Goal: Task Accomplishment & Management: Manage account settings

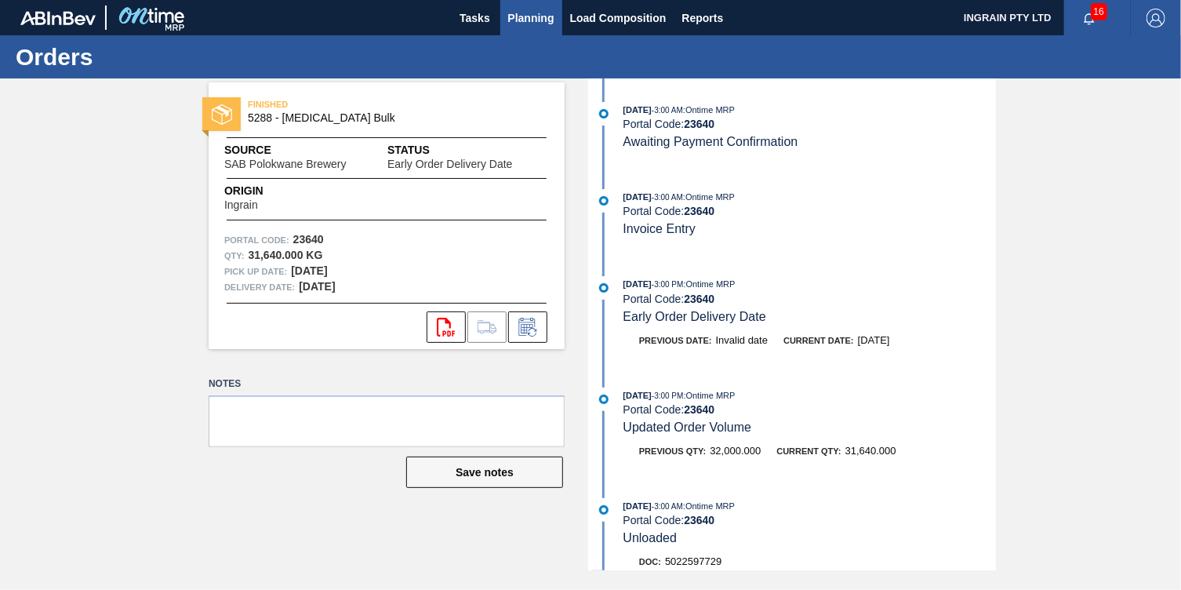
click at [523, 15] on span "Planning" at bounding box center [531, 18] width 46 height 19
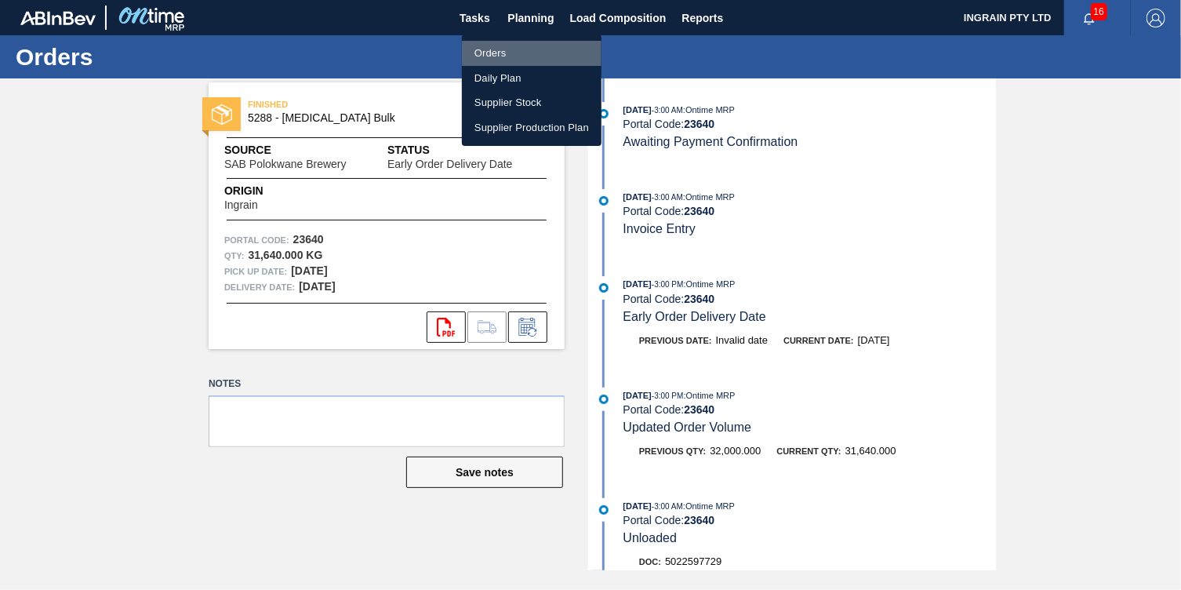
click at [502, 48] on li "Orders" at bounding box center [532, 53] width 140 height 25
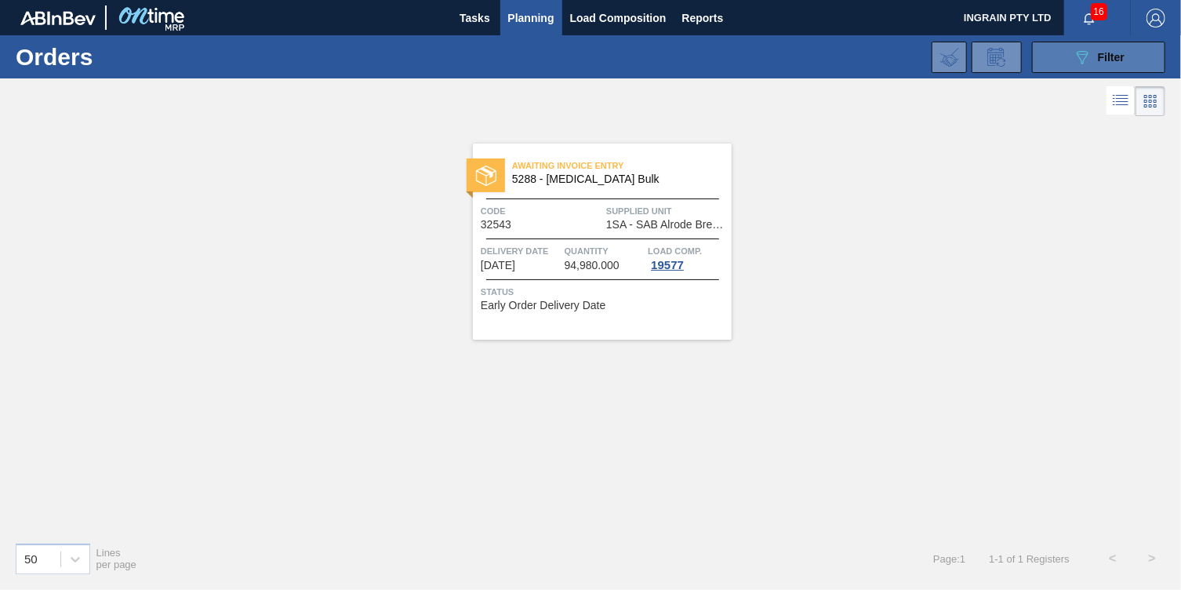
click at [1058, 57] on button "089F7B8B-B2A5-4AFE-B5C0-19BA573D28AC Filter" at bounding box center [1098, 57] width 133 height 31
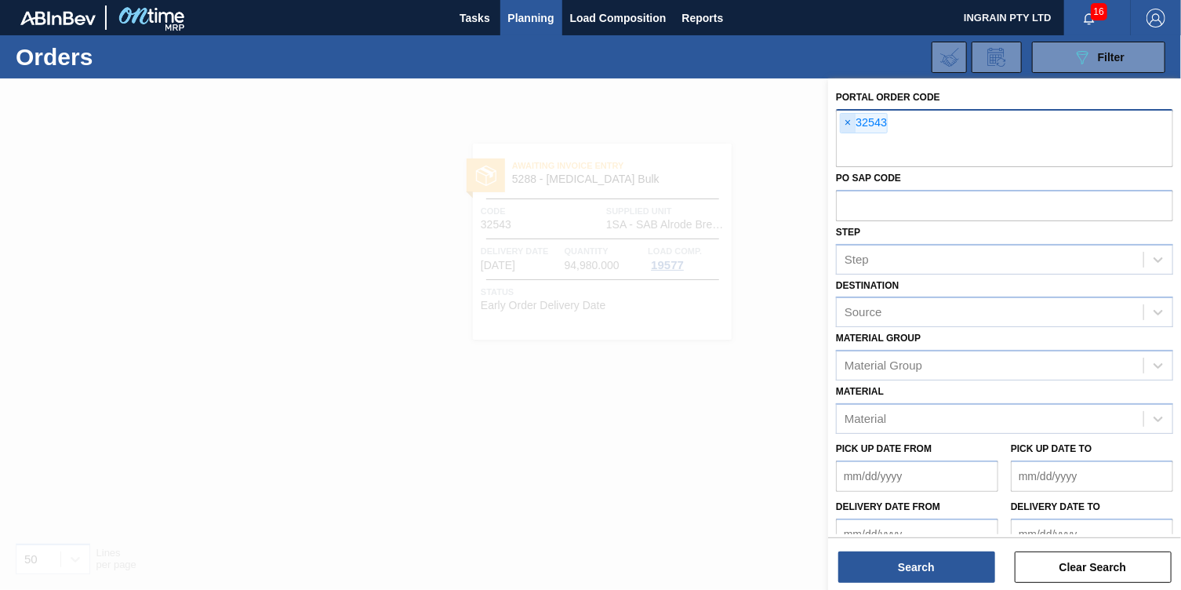
click at [844, 123] on span "×" at bounding box center [847, 123] width 15 height 19
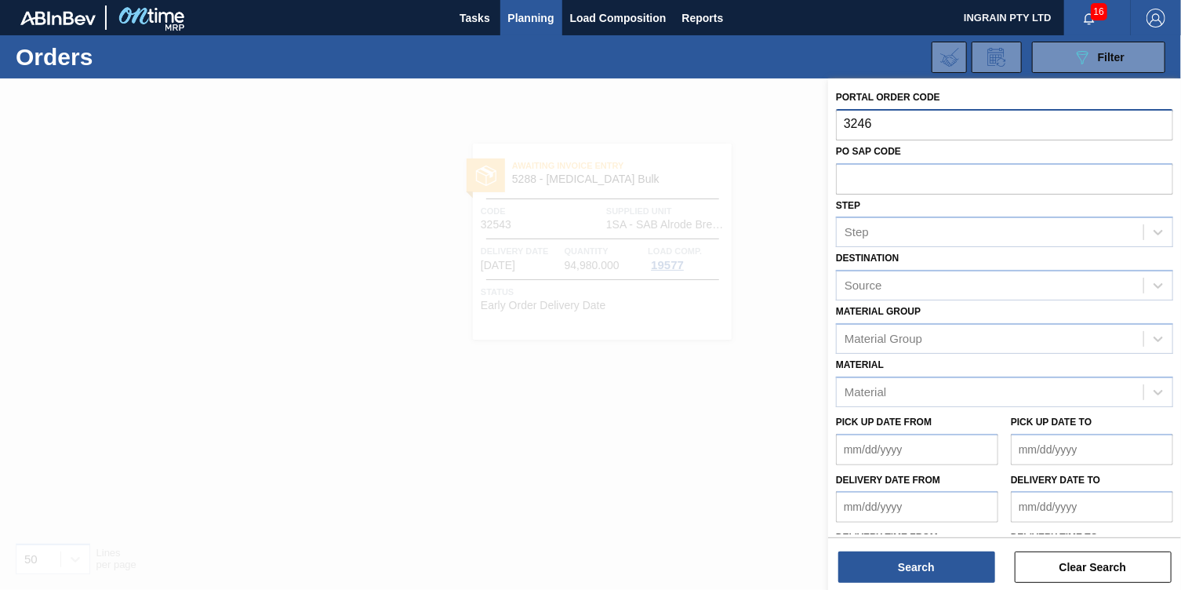
type input "32466"
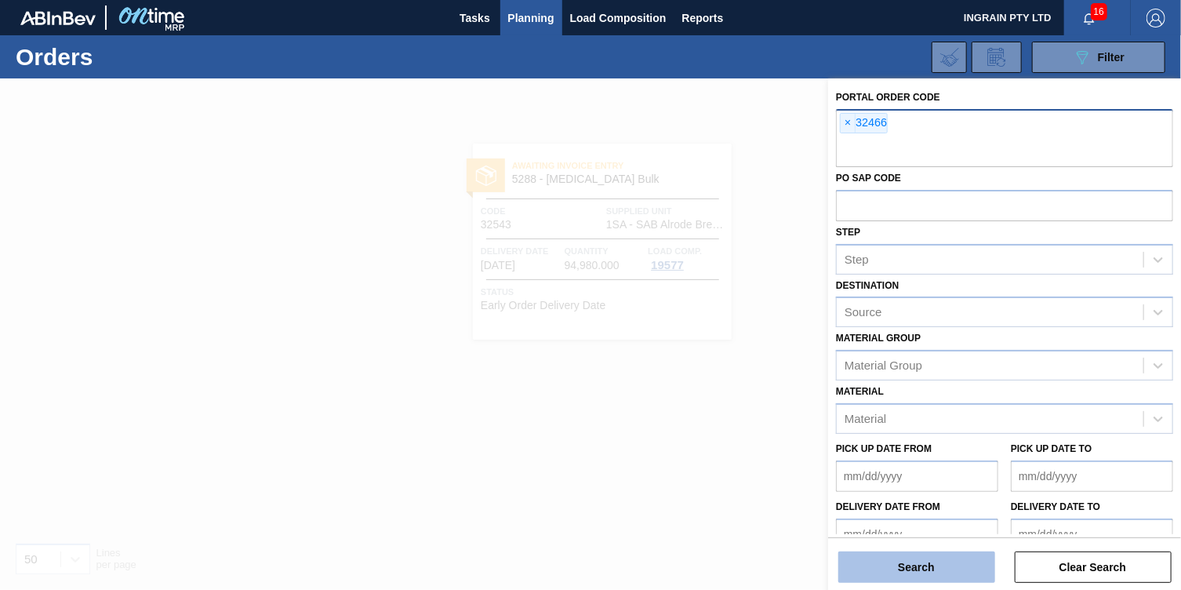
click at [937, 557] on button "Search" at bounding box center [916, 566] width 157 height 31
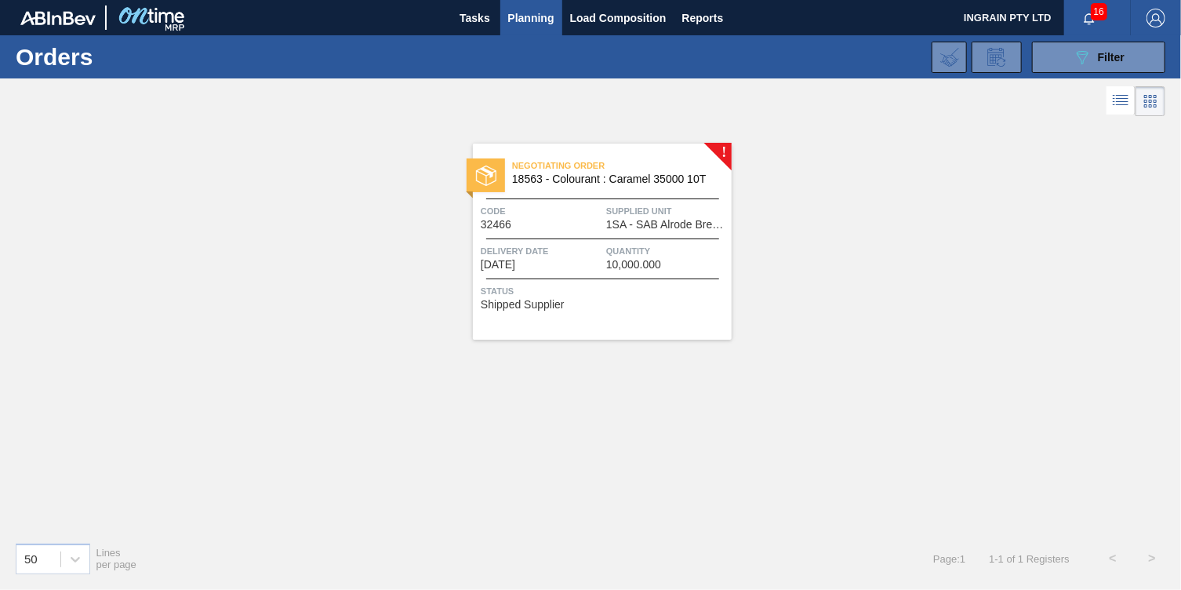
click at [659, 222] on span "1SA - SAB Alrode Brewery" at bounding box center [667, 225] width 122 height 12
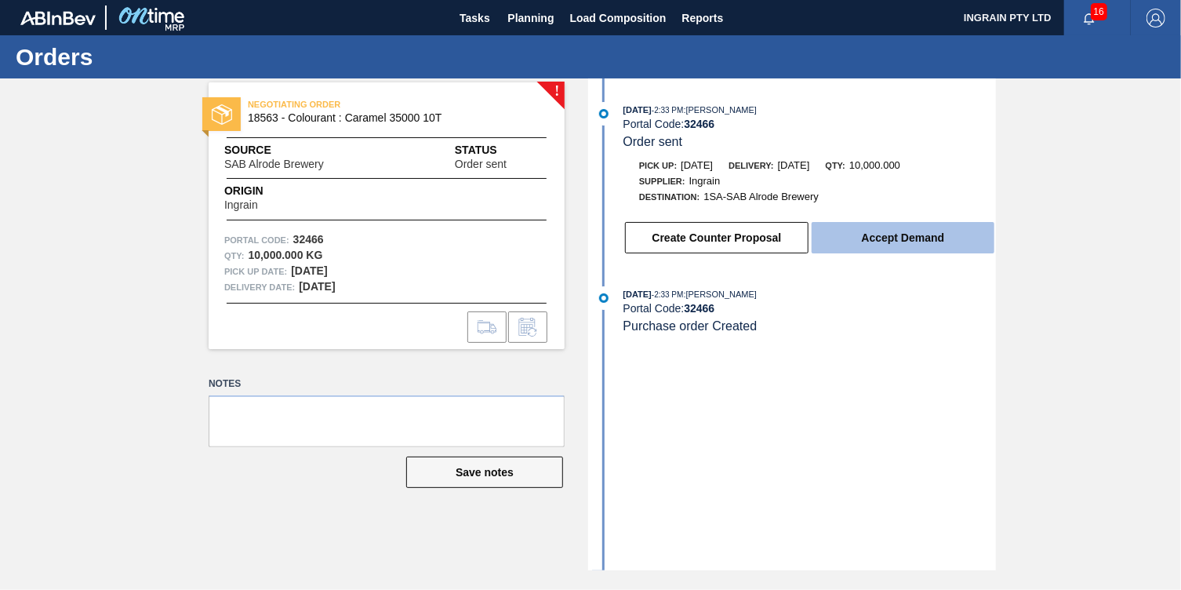
click at [874, 237] on button "Accept Demand" at bounding box center [902, 237] width 183 height 31
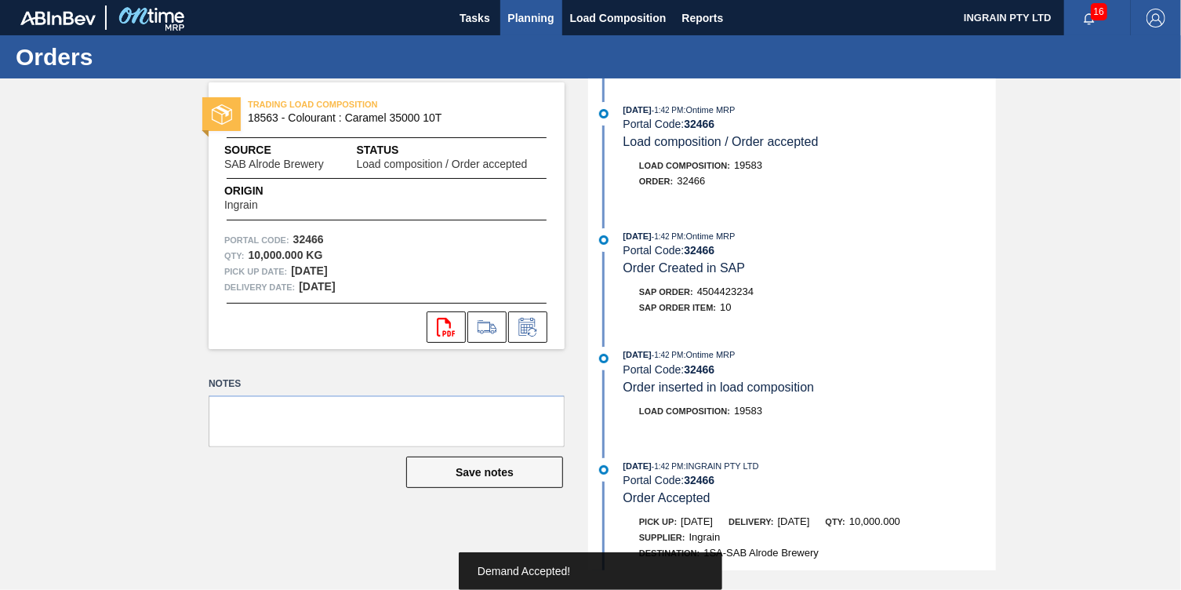
click at [528, 21] on span "Planning" at bounding box center [531, 18] width 46 height 19
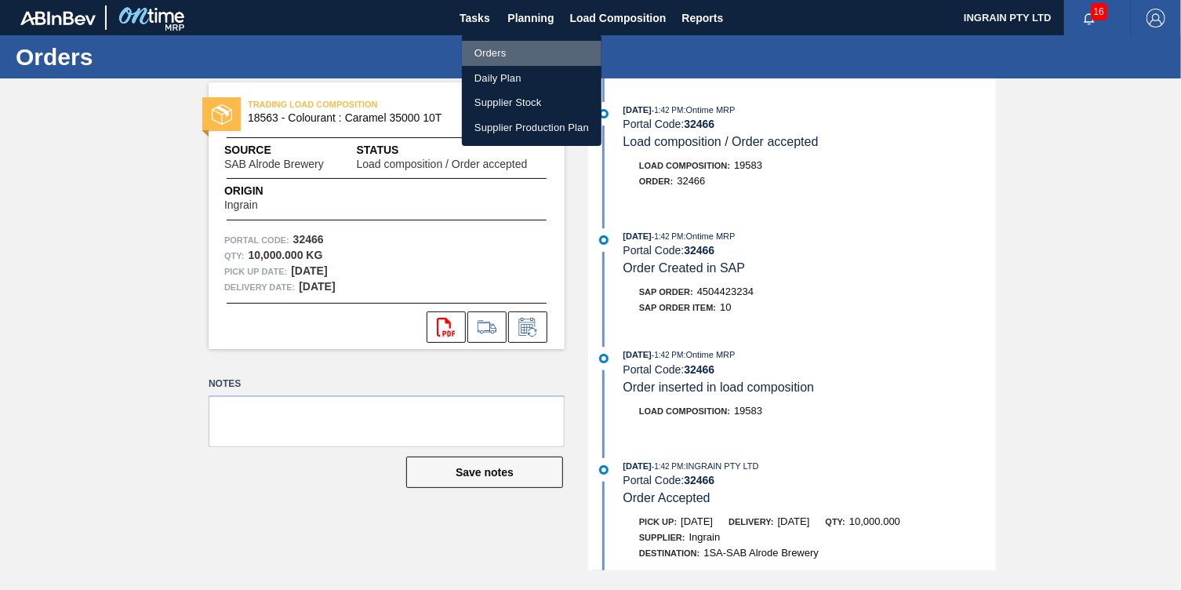
click at [514, 52] on li "Orders" at bounding box center [532, 53] width 140 height 25
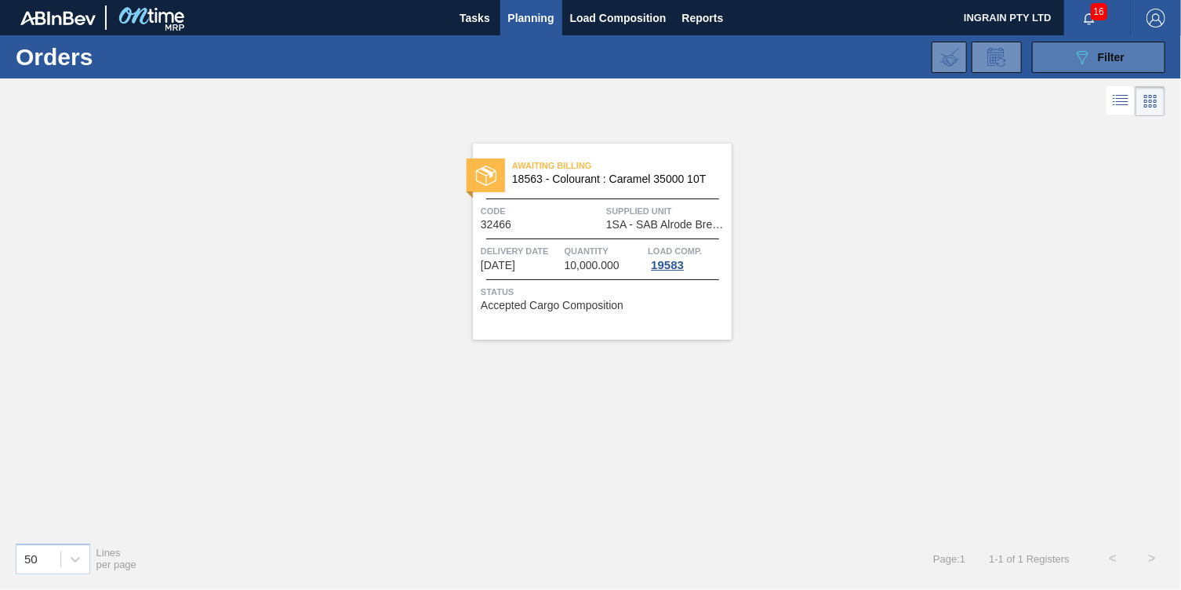
click at [1092, 49] on div "089F7B8B-B2A5-4AFE-B5C0-19BA573D28AC Filter" at bounding box center [1099, 57] width 52 height 19
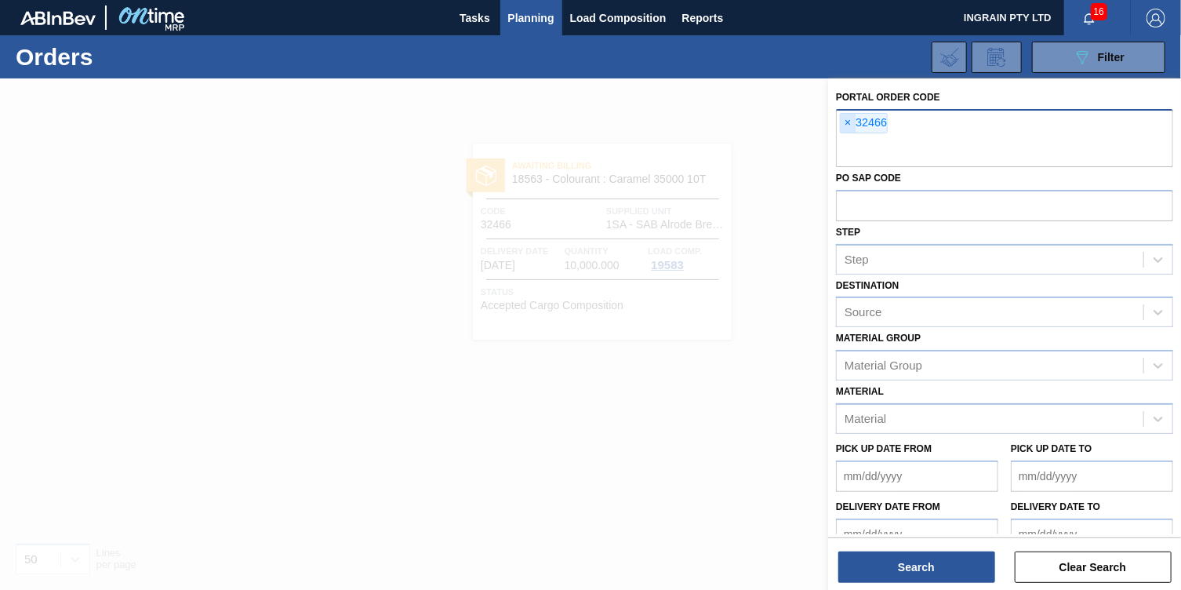
click at [842, 122] on span "×" at bounding box center [847, 123] width 15 height 19
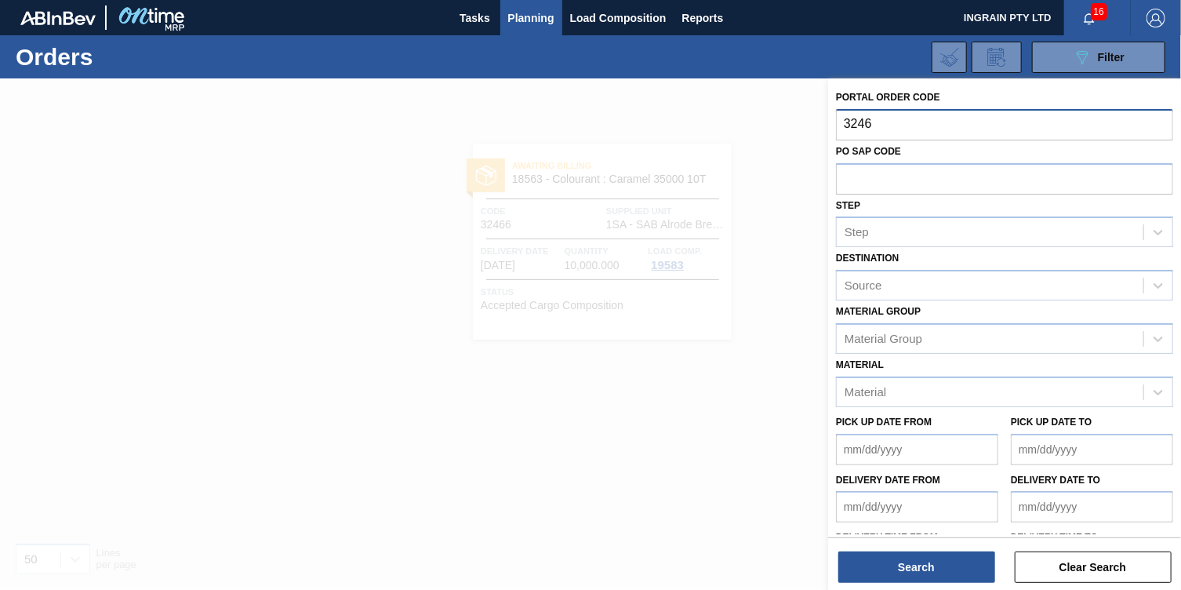
type input "32467"
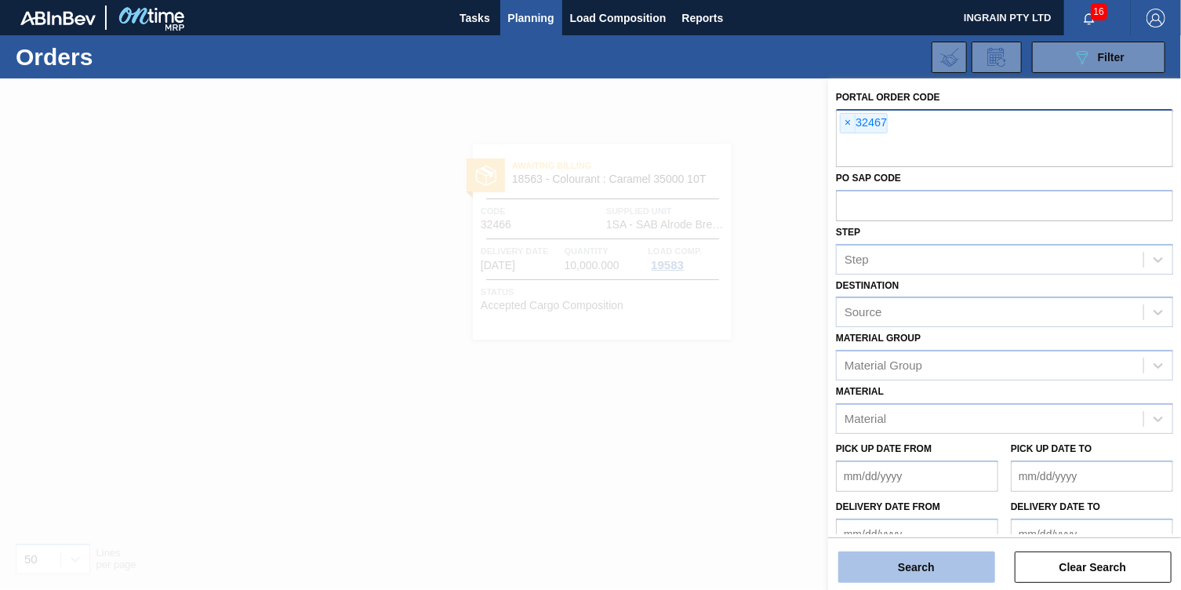
click at [959, 564] on button "Search" at bounding box center [916, 566] width 157 height 31
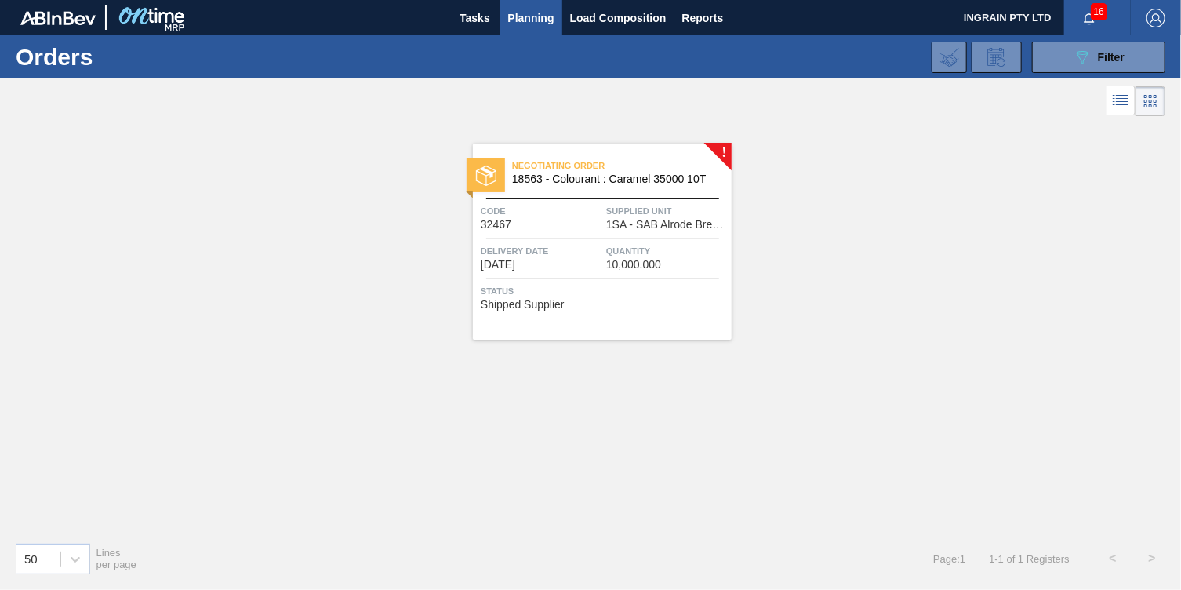
click at [640, 220] on span "1SA - SAB Alrode Brewery" at bounding box center [667, 225] width 122 height 12
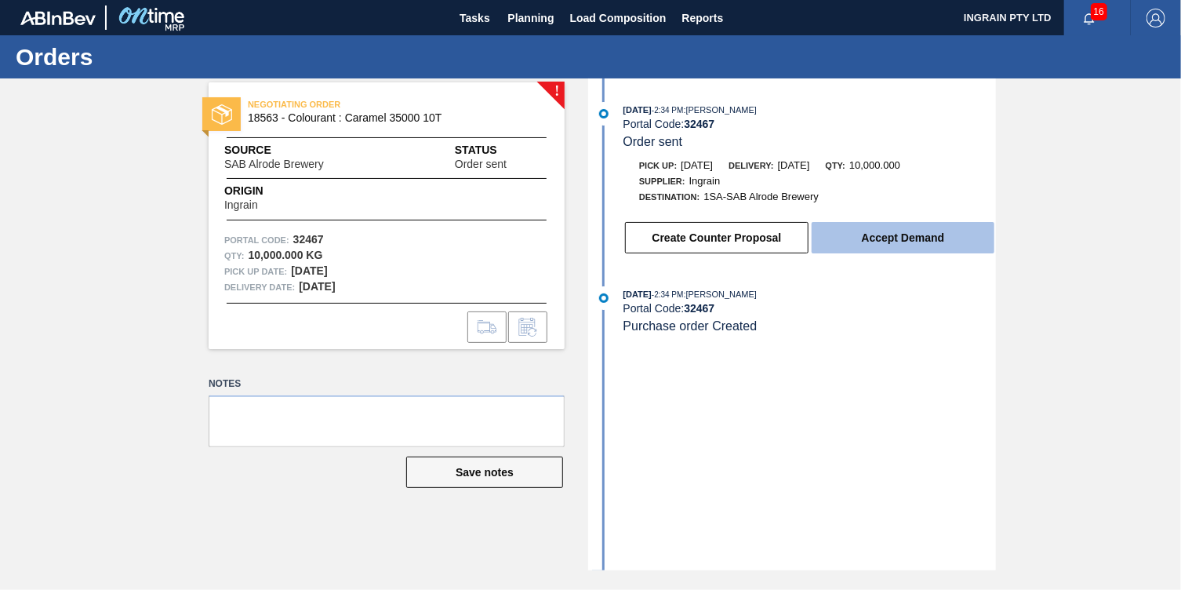
click at [862, 240] on button "Accept Demand" at bounding box center [902, 237] width 183 height 31
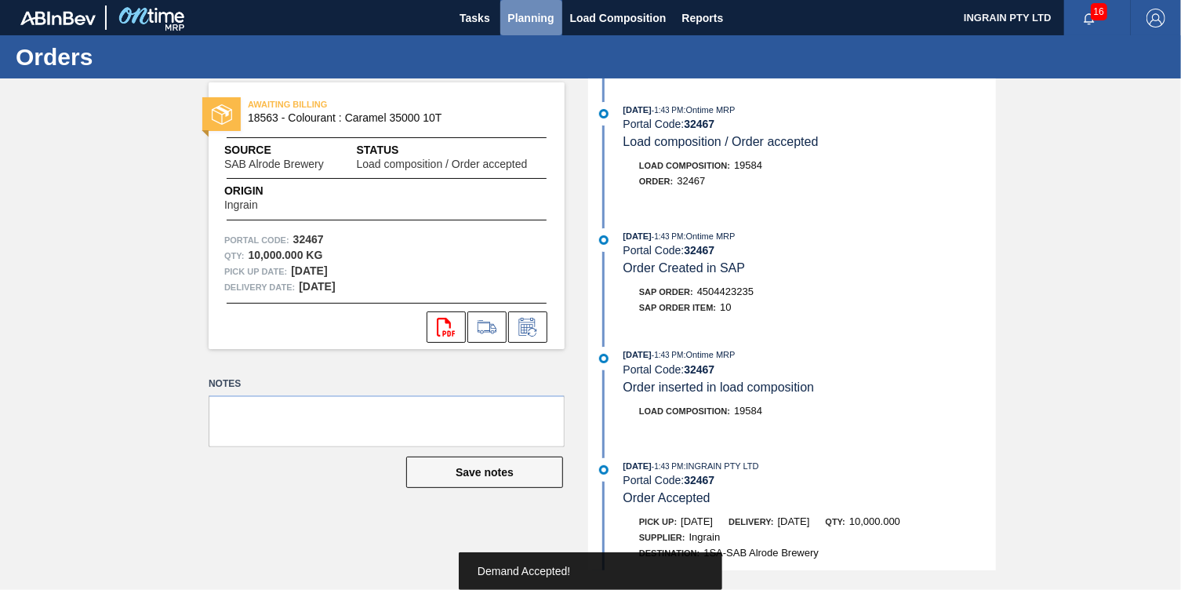
click at [529, 10] on span "Planning" at bounding box center [531, 18] width 46 height 19
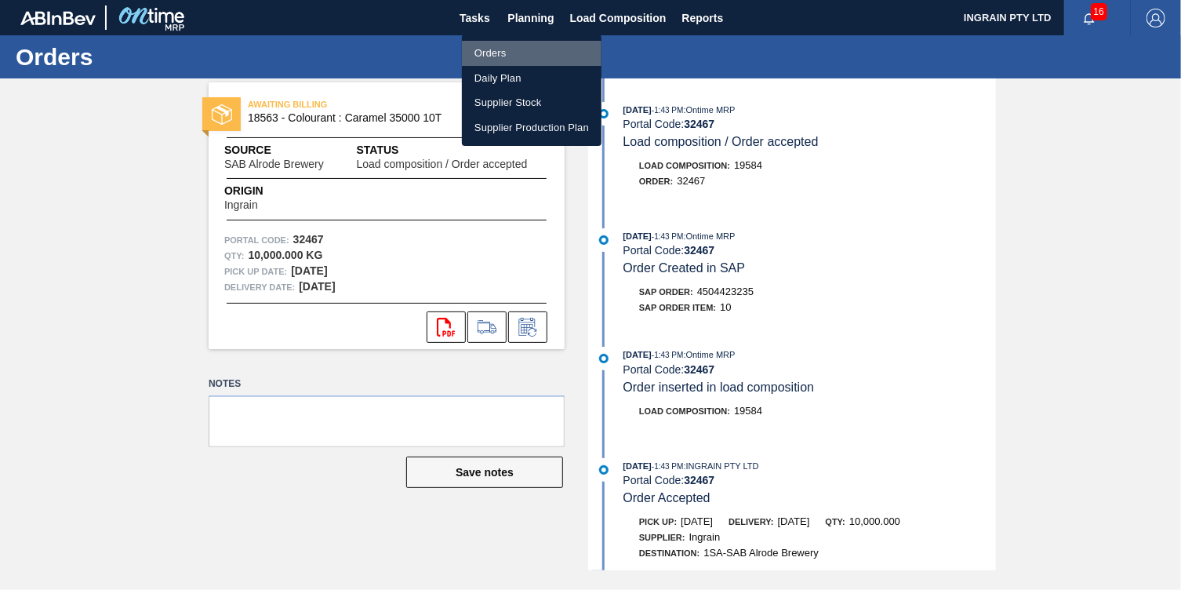
click at [516, 46] on li "Orders" at bounding box center [532, 53] width 140 height 25
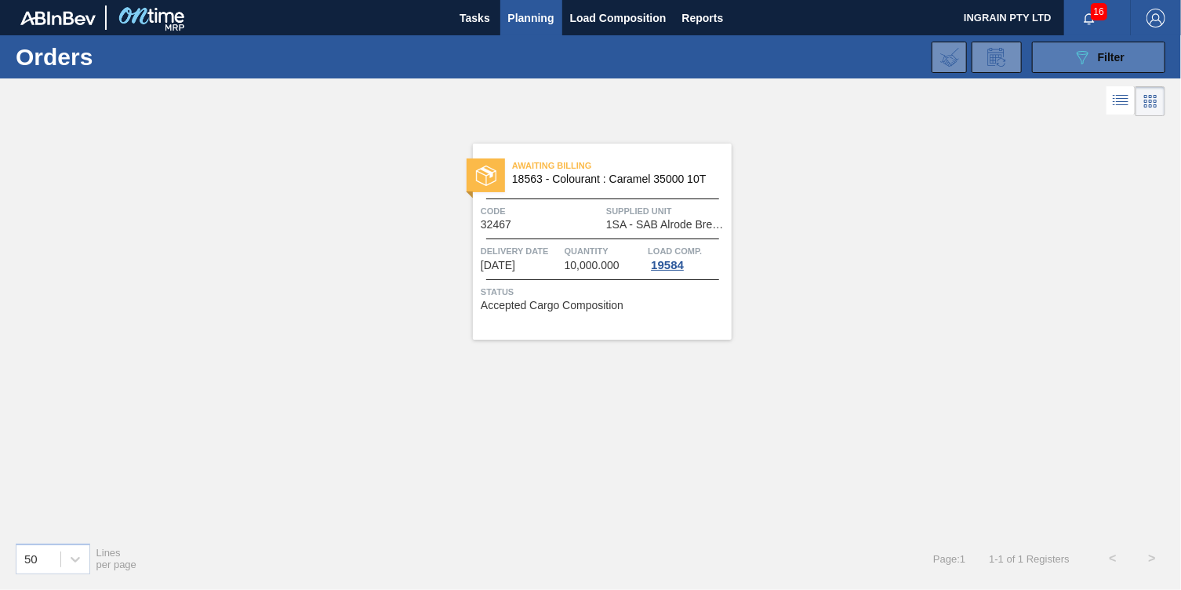
click at [1051, 49] on button "089F7B8B-B2A5-4AFE-B5C0-19BA573D28AC Filter" at bounding box center [1098, 57] width 133 height 31
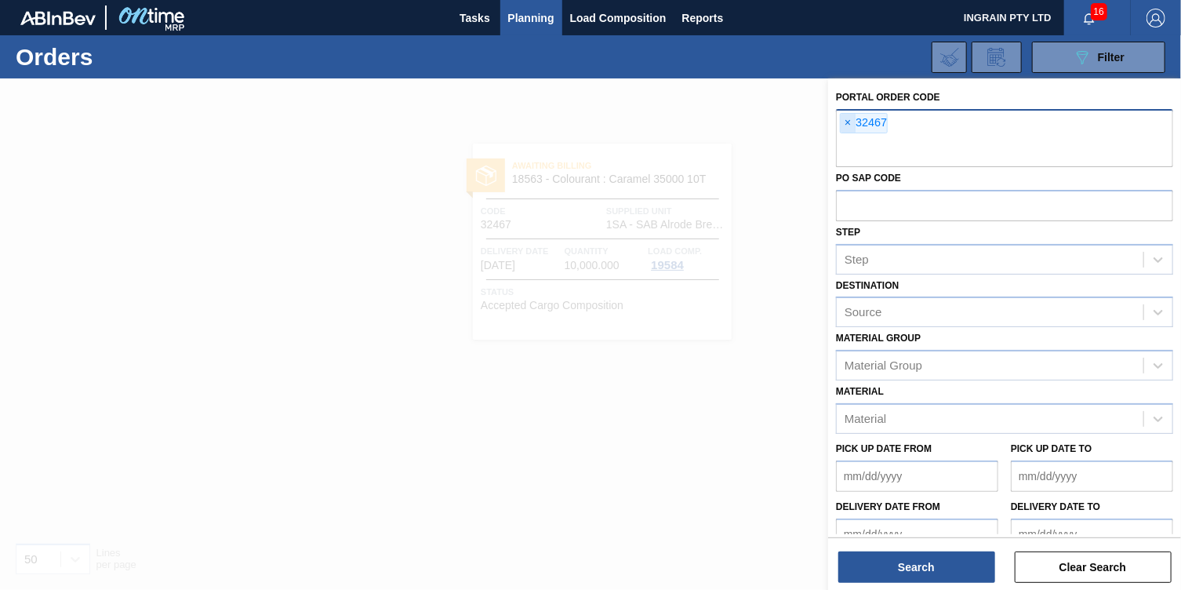
click at [848, 121] on span "×" at bounding box center [847, 123] width 15 height 19
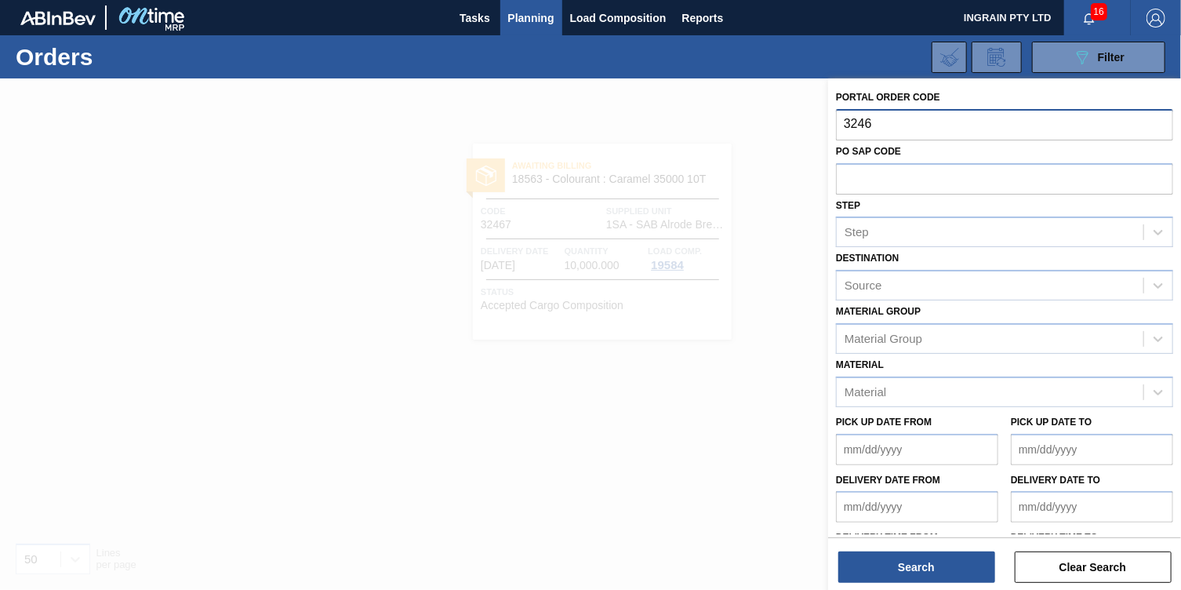
type input "32468"
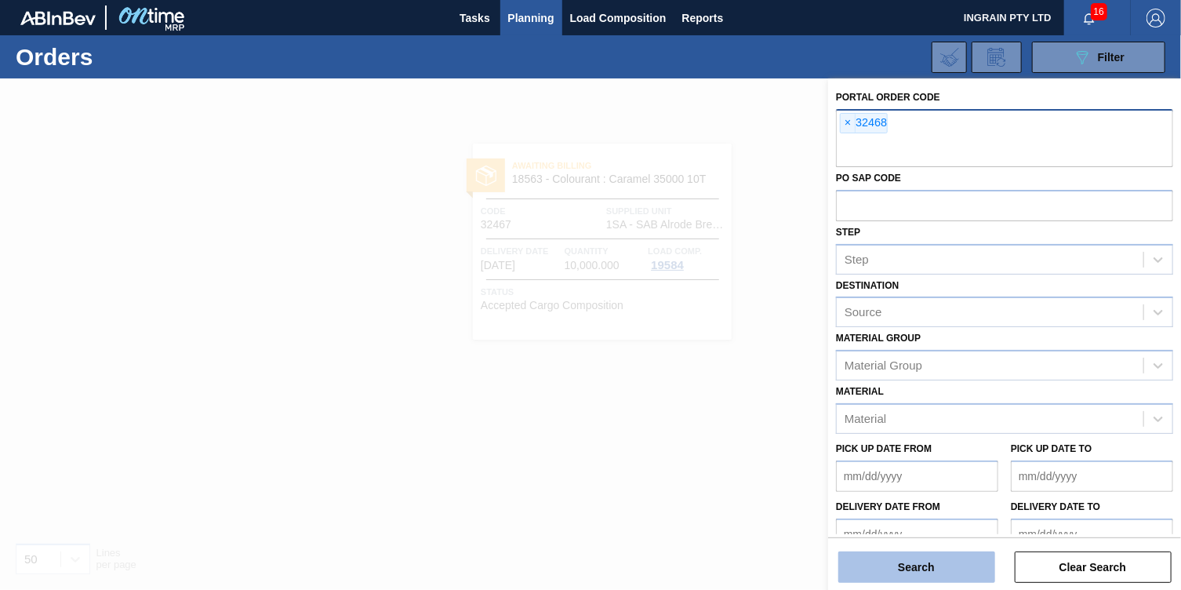
click at [884, 566] on button "Search" at bounding box center [916, 566] width 157 height 31
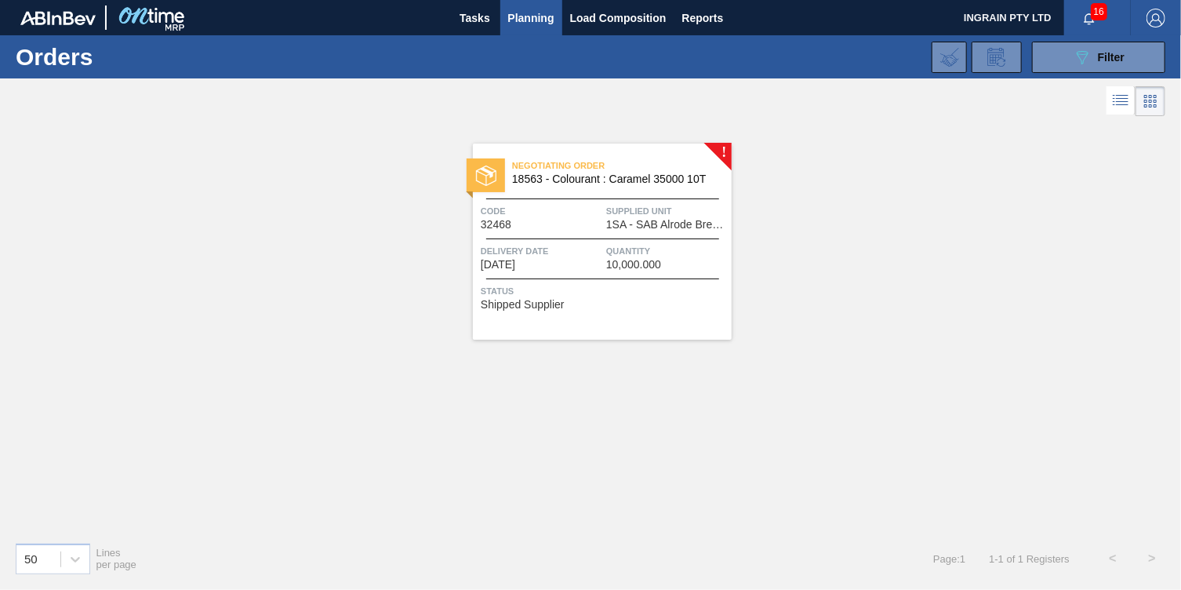
click at [687, 183] on span "18563 - Colourant : Caramel 35000 10T" at bounding box center [615, 179] width 207 height 12
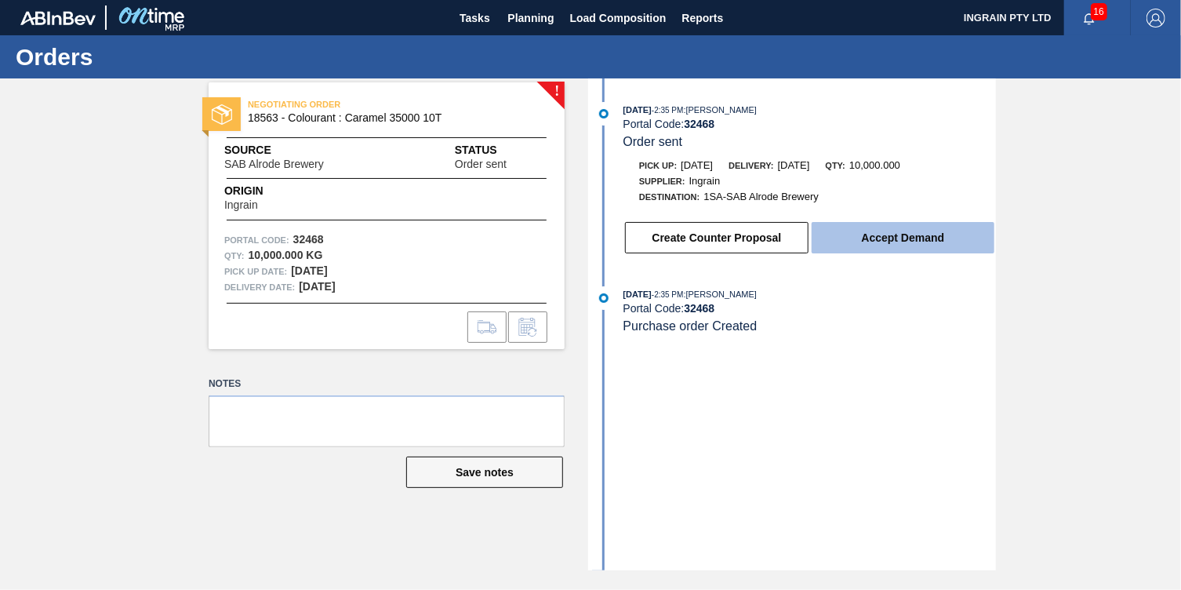
click at [895, 241] on button "Accept Demand" at bounding box center [902, 237] width 183 height 31
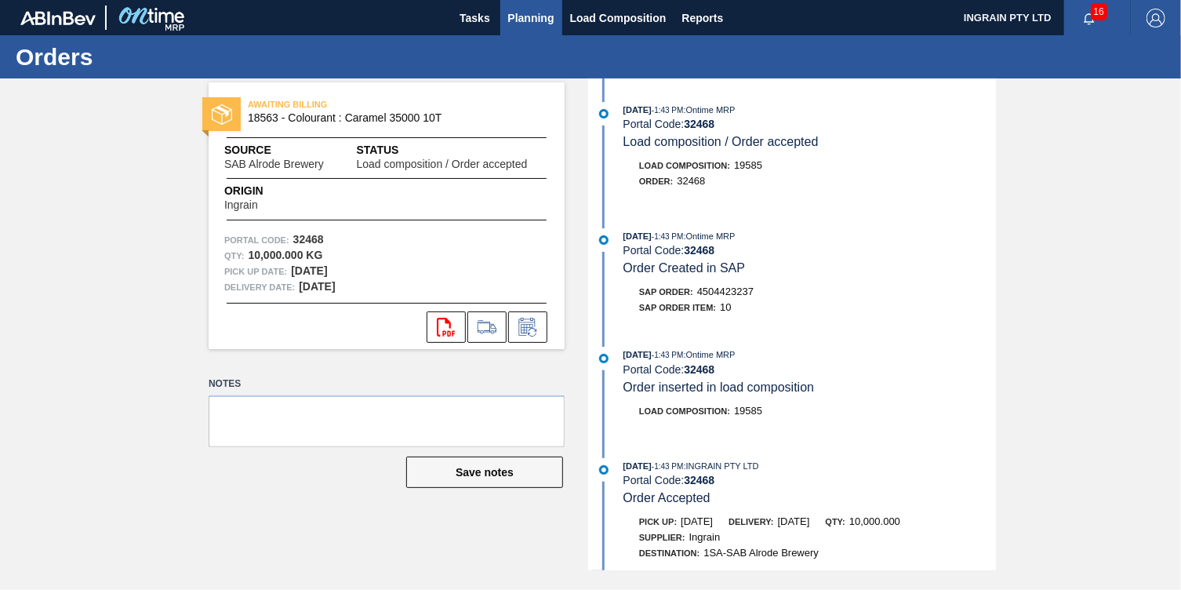
click at [544, 13] on span "Planning" at bounding box center [531, 18] width 46 height 19
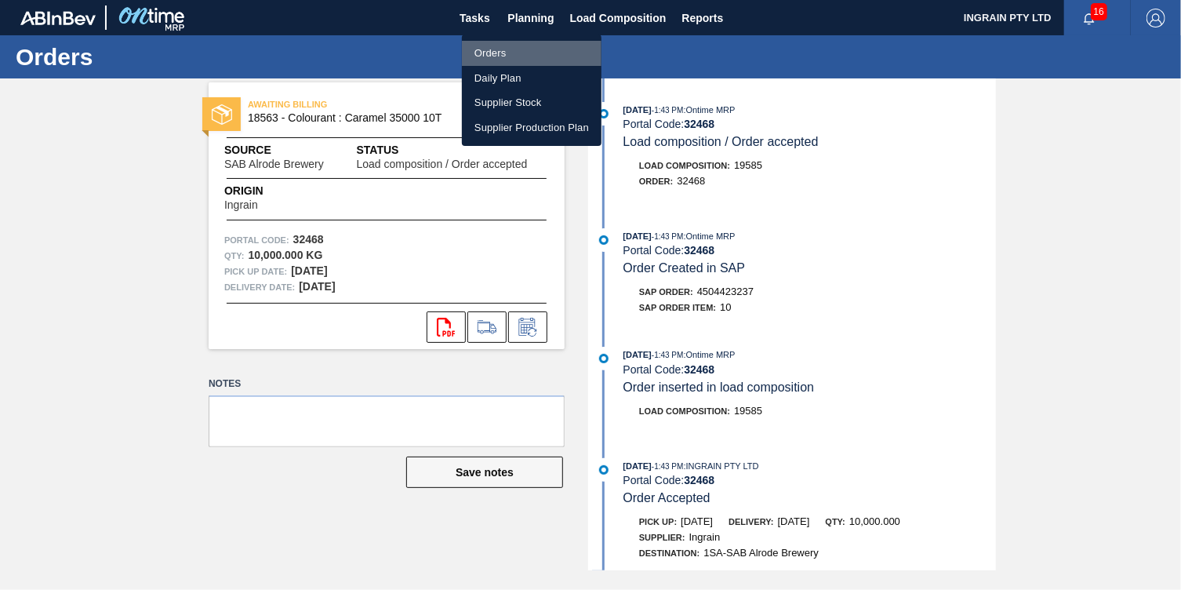
click at [538, 50] on li "Orders" at bounding box center [532, 53] width 140 height 25
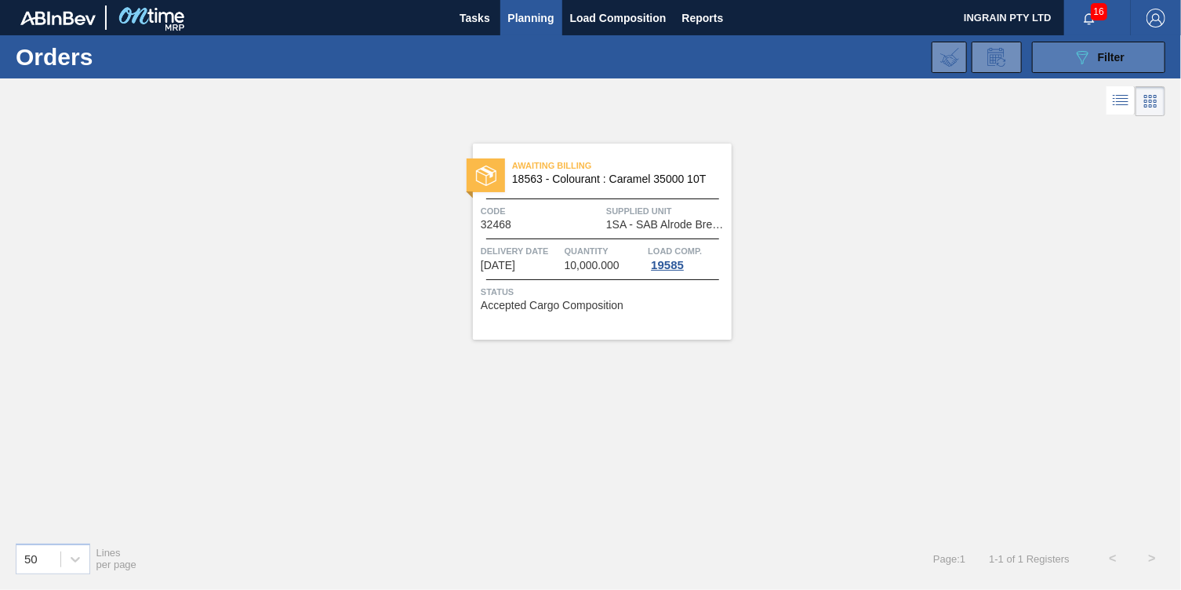
click at [1126, 45] on button "089F7B8B-B2A5-4AFE-B5C0-19BA573D28AC Filter" at bounding box center [1098, 57] width 133 height 31
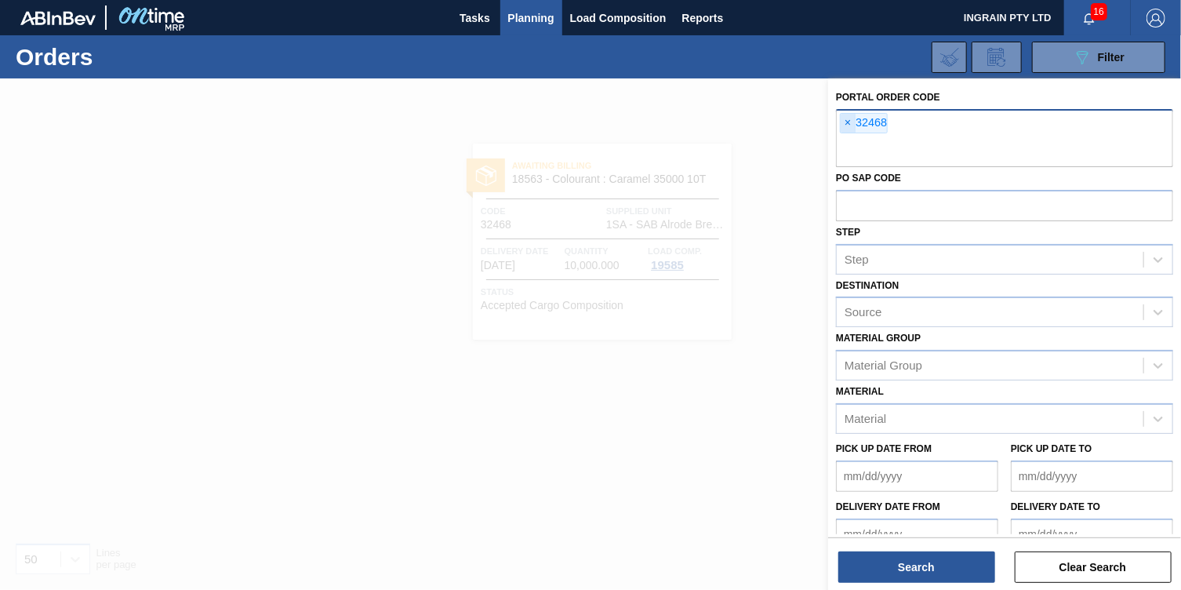
click at [847, 123] on span "×" at bounding box center [847, 123] width 15 height 19
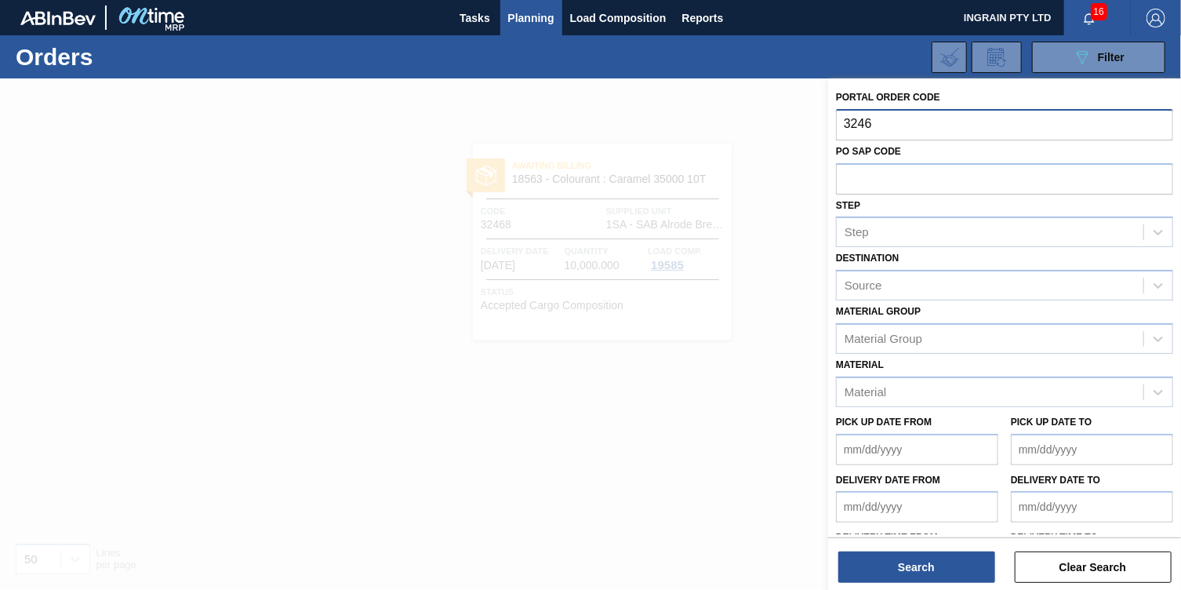
type input "32469"
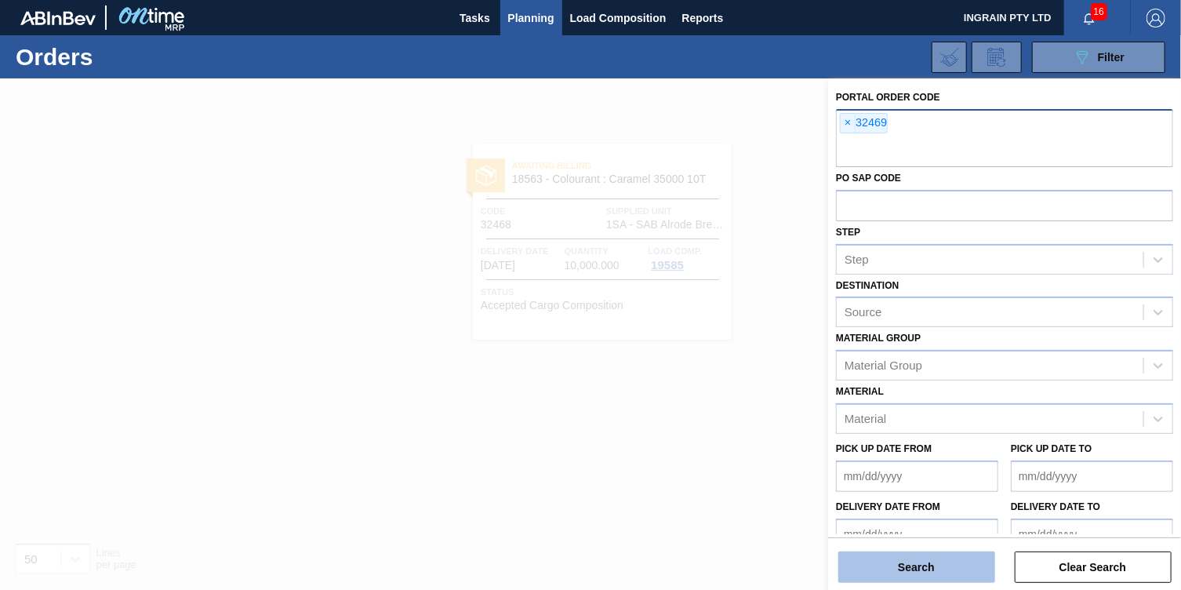
click at [916, 561] on button "Search" at bounding box center [916, 566] width 157 height 31
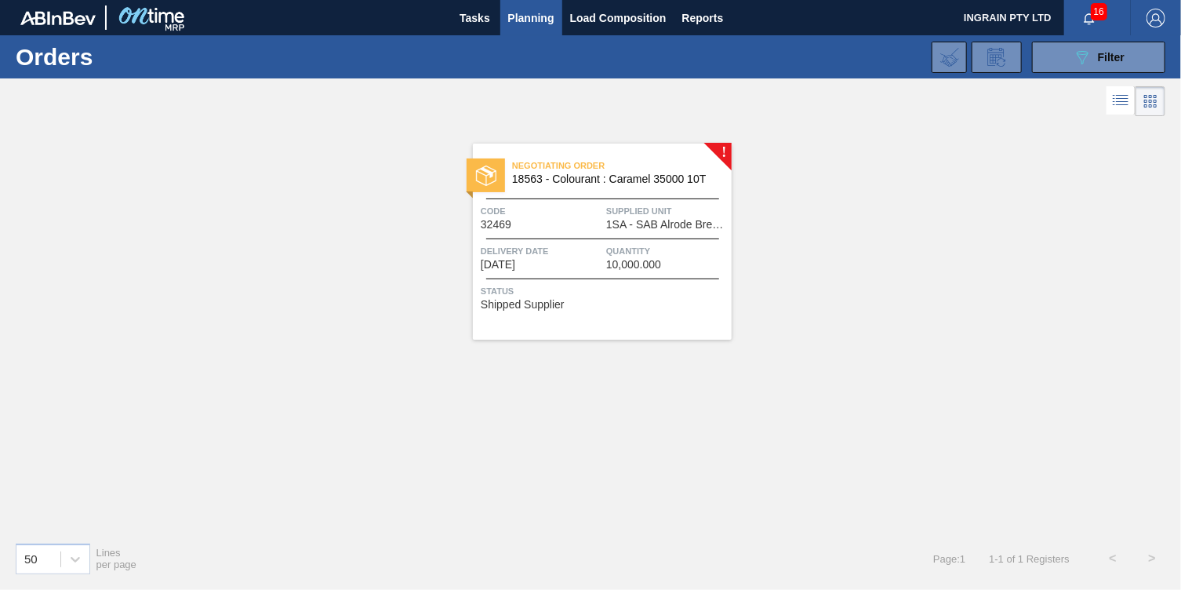
click at [670, 193] on div "Negotiating Order 18563 - Colourant : Caramel 35000 10T Code 32469 Supplied Uni…" at bounding box center [602, 241] width 259 height 196
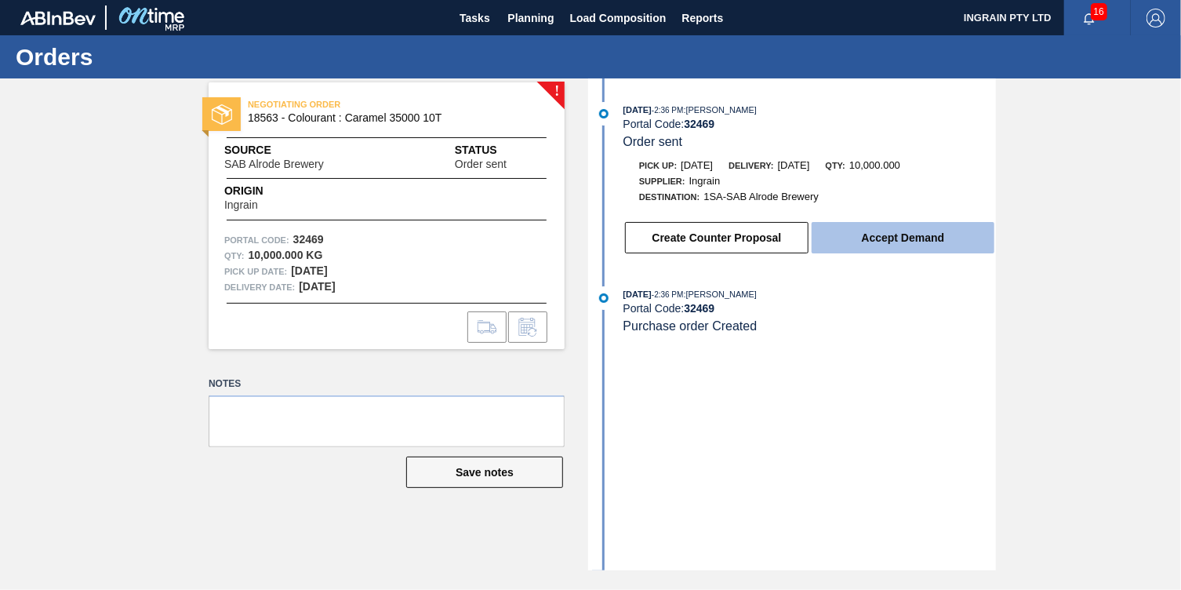
click at [877, 234] on button "Accept Demand" at bounding box center [902, 237] width 183 height 31
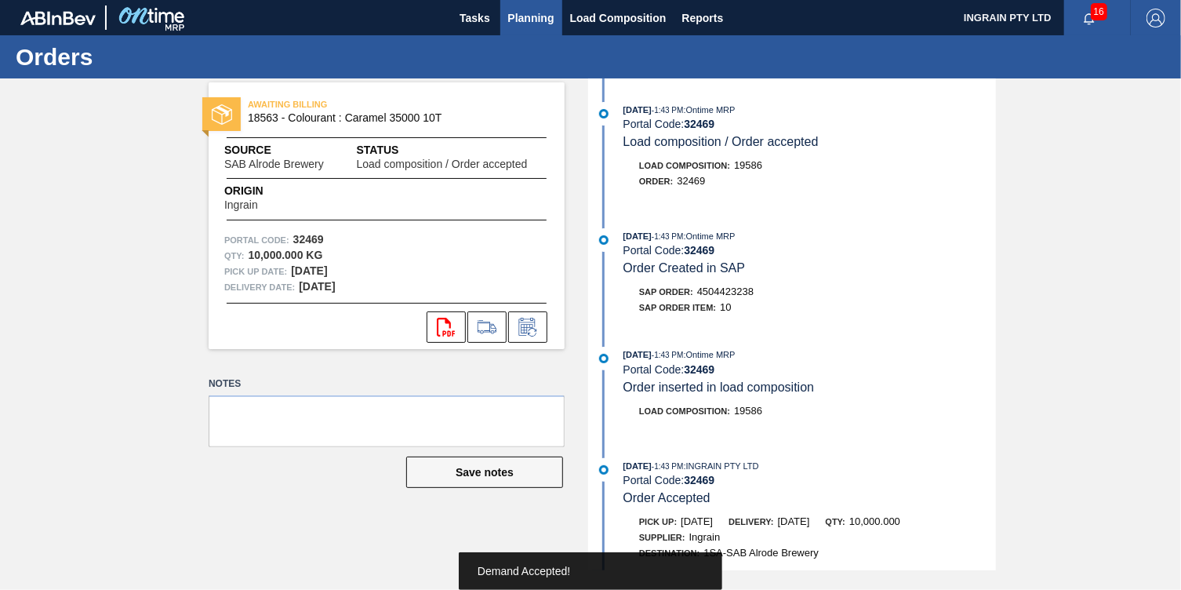
click at [530, 2] on button "Planning" at bounding box center [531, 17] width 62 height 35
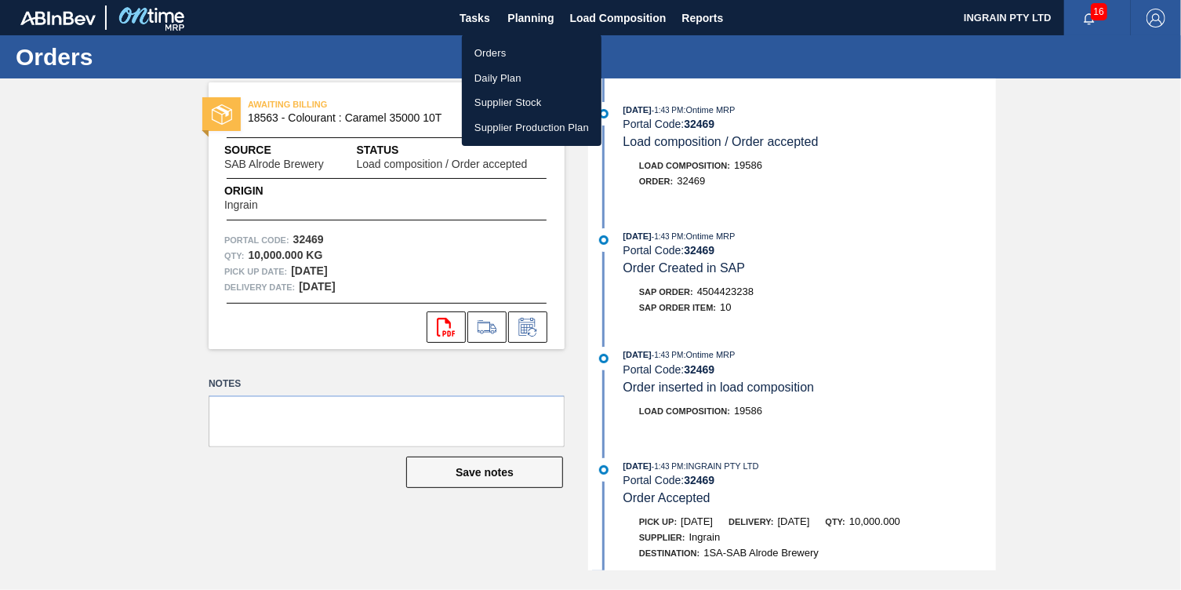
click at [470, 49] on li "Orders" at bounding box center [532, 53] width 140 height 25
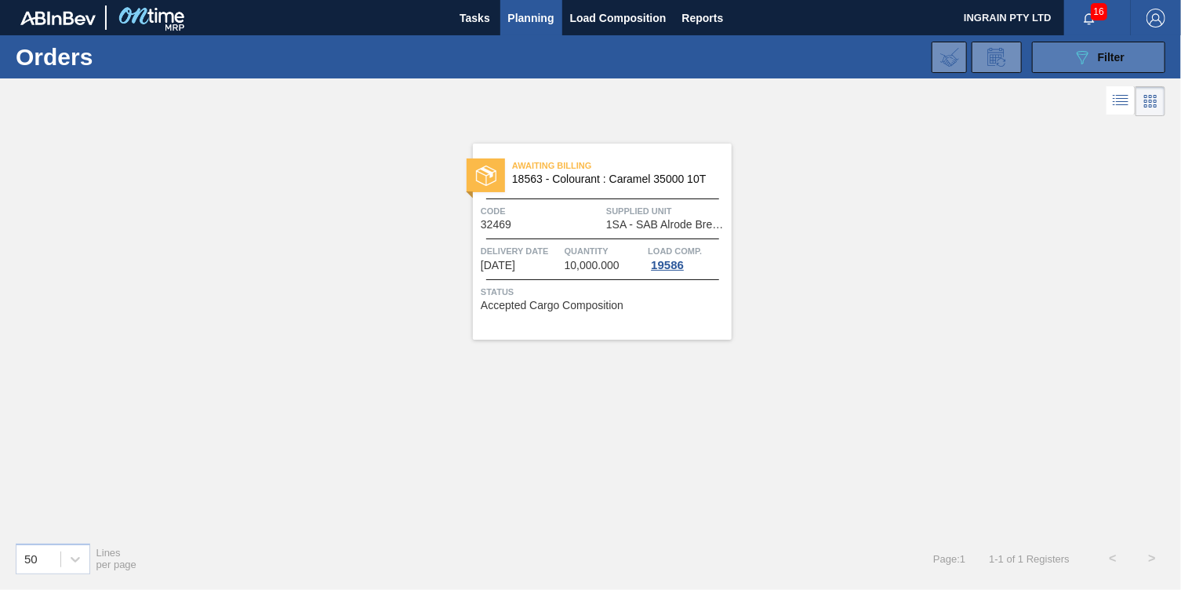
click at [1084, 56] on icon "089F7B8B-B2A5-4AFE-B5C0-19BA573D28AC" at bounding box center [1082, 57] width 19 height 19
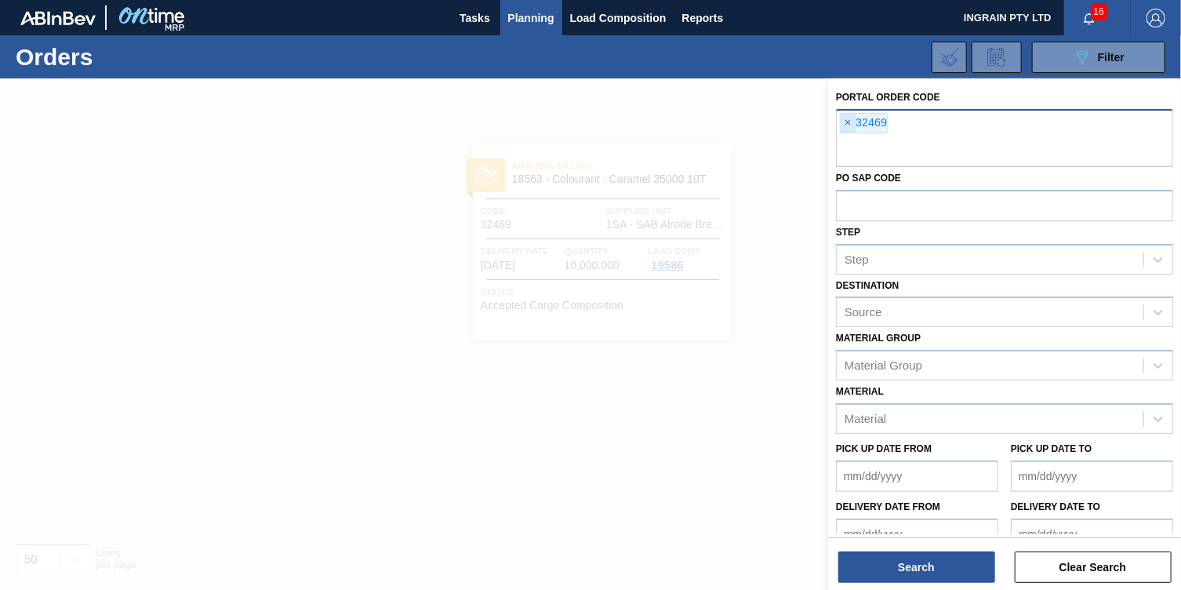
click at [841, 122] on span "×" at bounding box center [847, 123] width 15 height 19
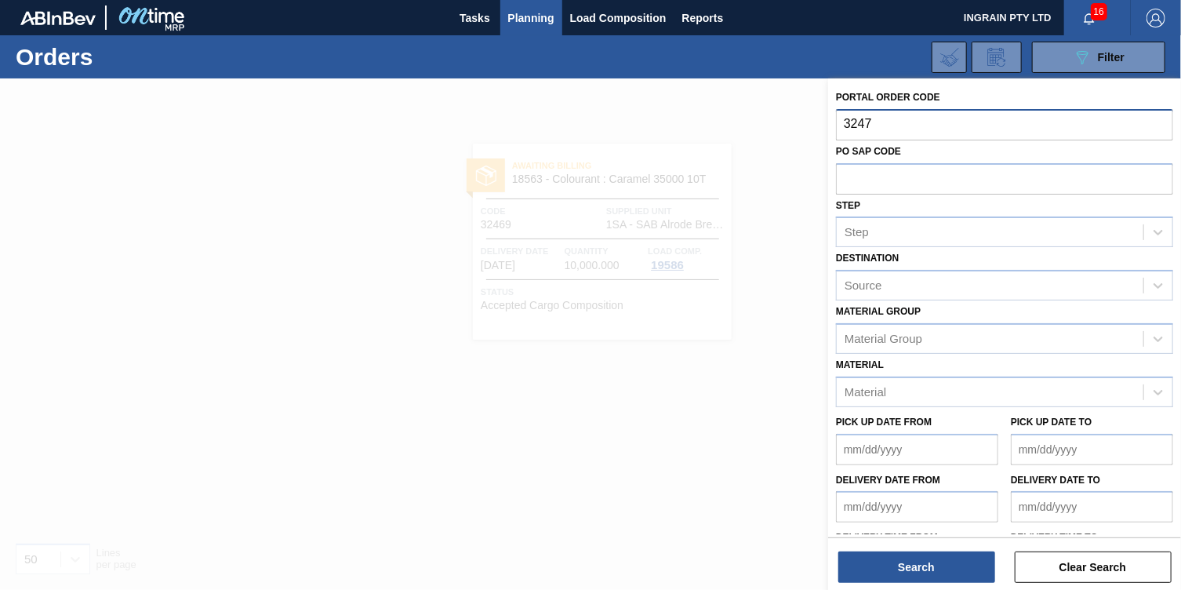
type input "32470"
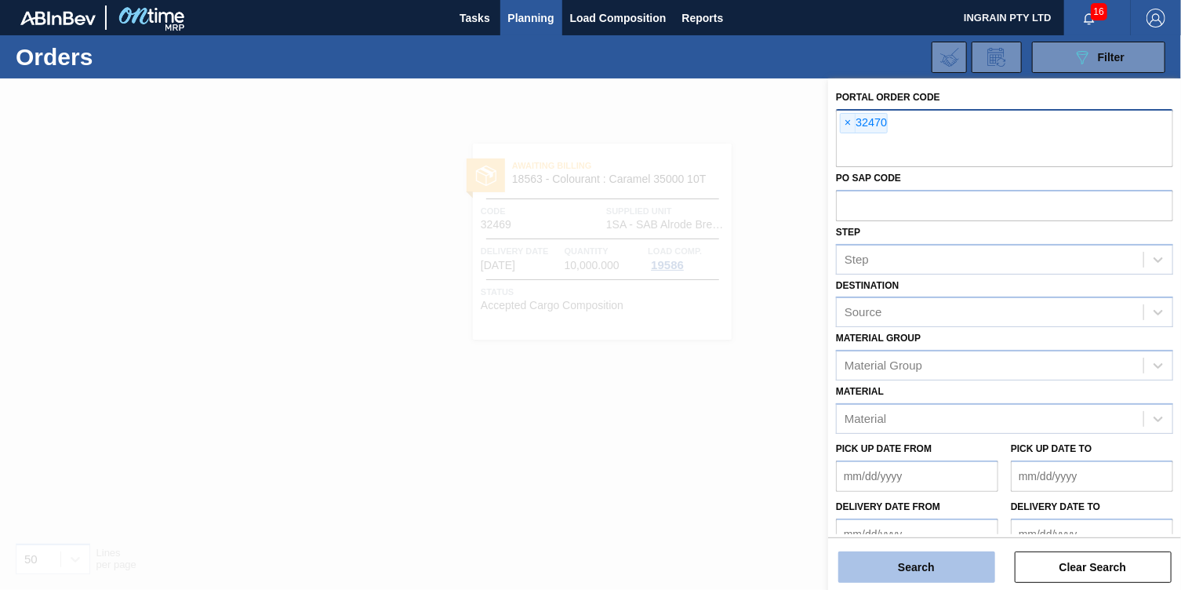
click at [913, 557] on button "Search" at bounding box center [916, 566] width 157 height 31
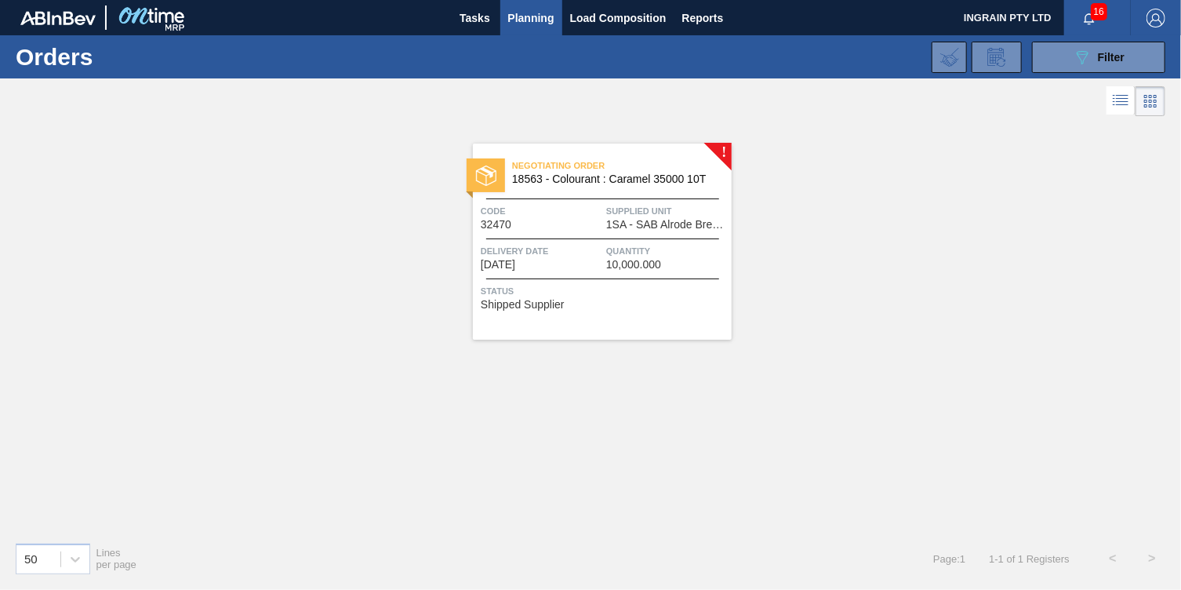
click at [684, 181] on span "18563 - Colourant : Caramel 35000 10T" at bounding box center [615, 179] width 207 height 12
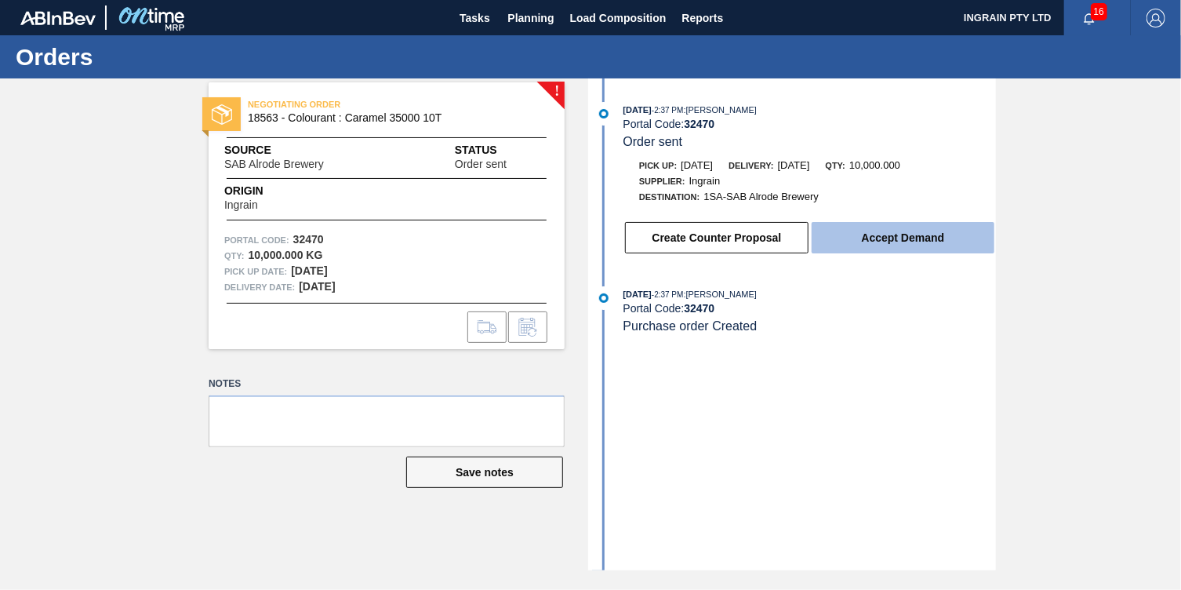
click at [891, 236] on button "Accept Demand" at bounding box center [902, 237] width 183 height 31
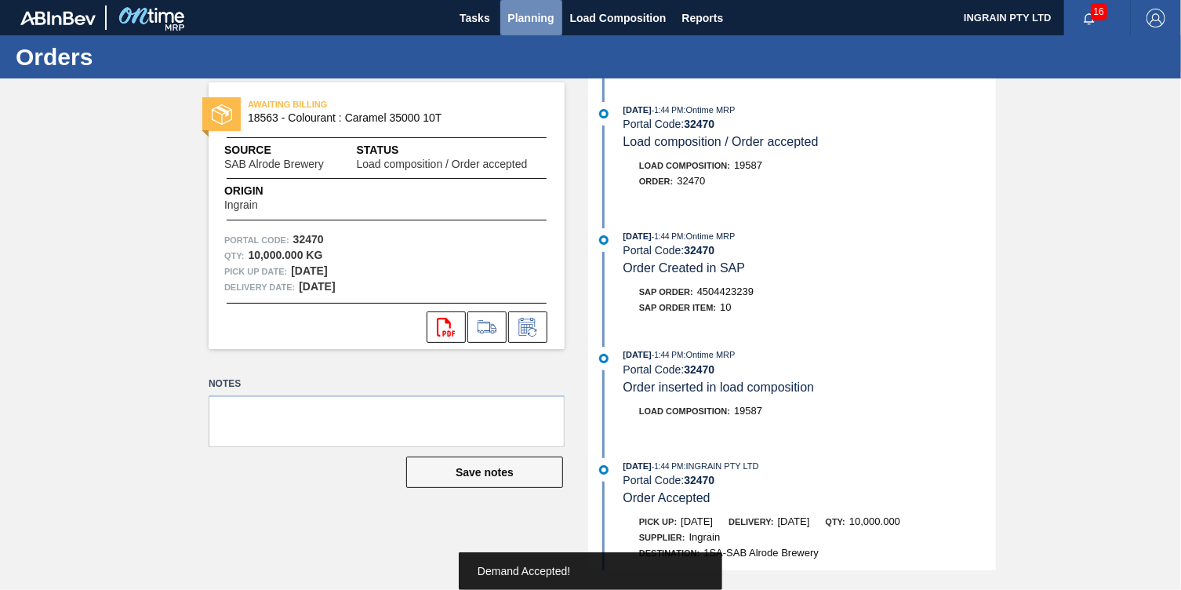
click at [533, 9] on span "Planning" at bounding box center [531, 18] width 46 height 19
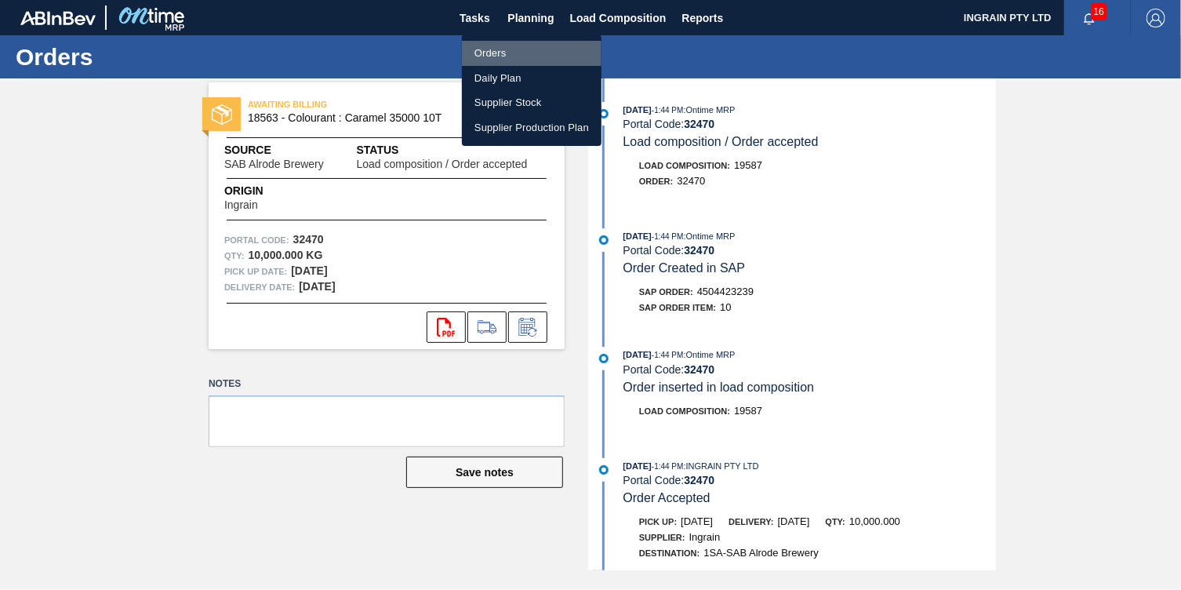
click at [505, 47] on li "Orders" at bounding box center [532, 53] width 140 height 25
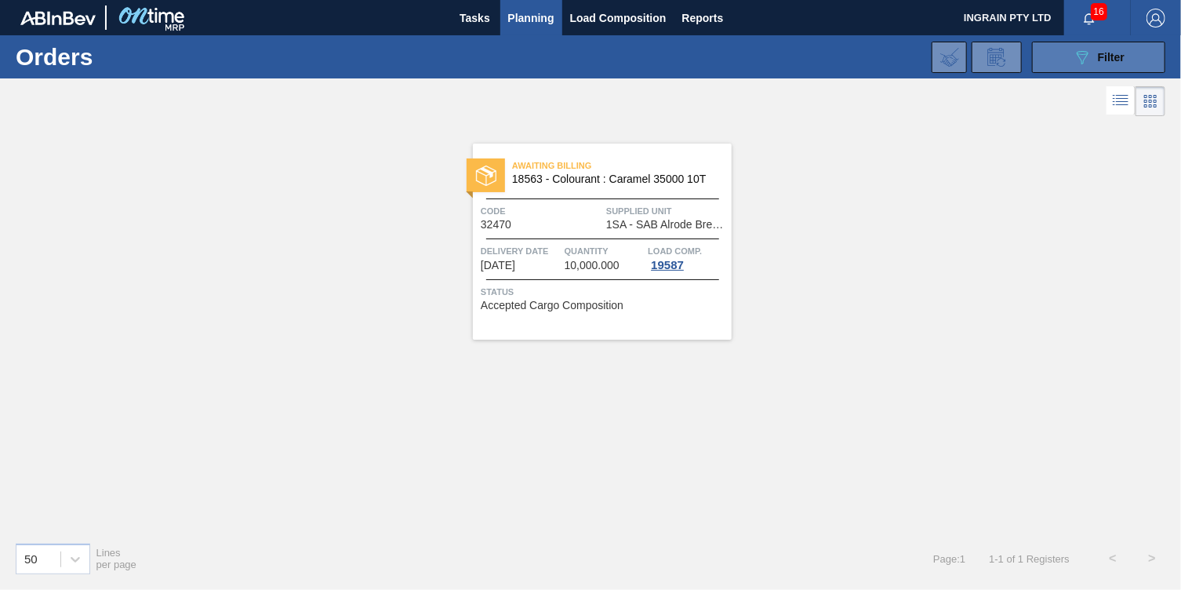
click at [1126, 62] on button "089F7B8B-B2A5-4AFE-B5C0-19BA573D28AC Filter" at bounding box center [1098, 57] width 133 height 31
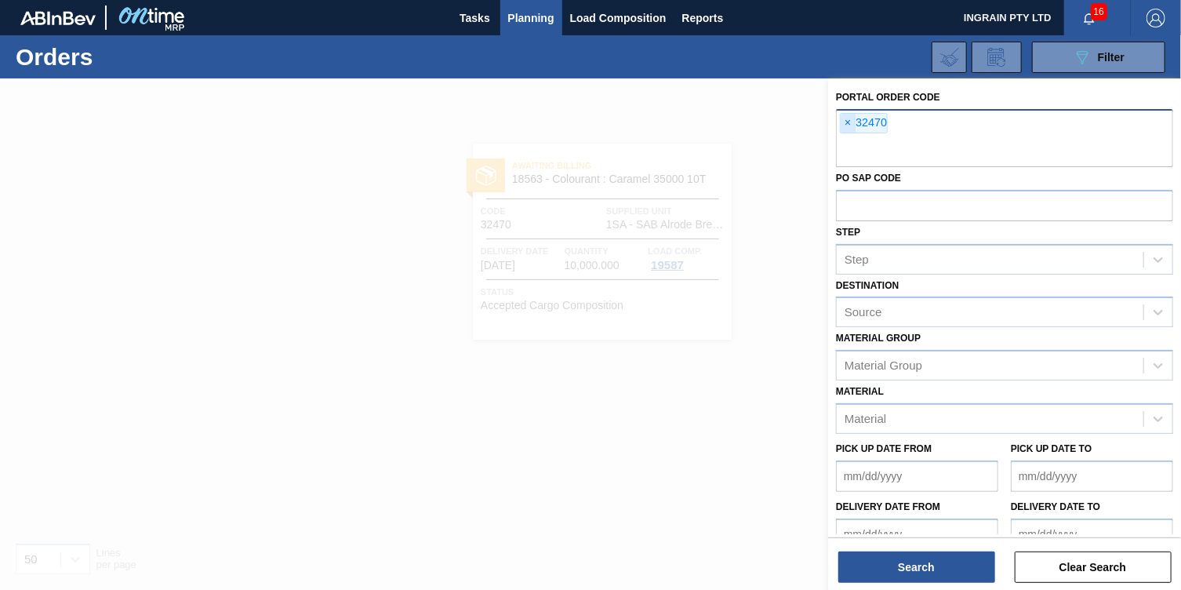
click at [852, 122] on span "×" at bounding box center [847, 123] width 15 height 19
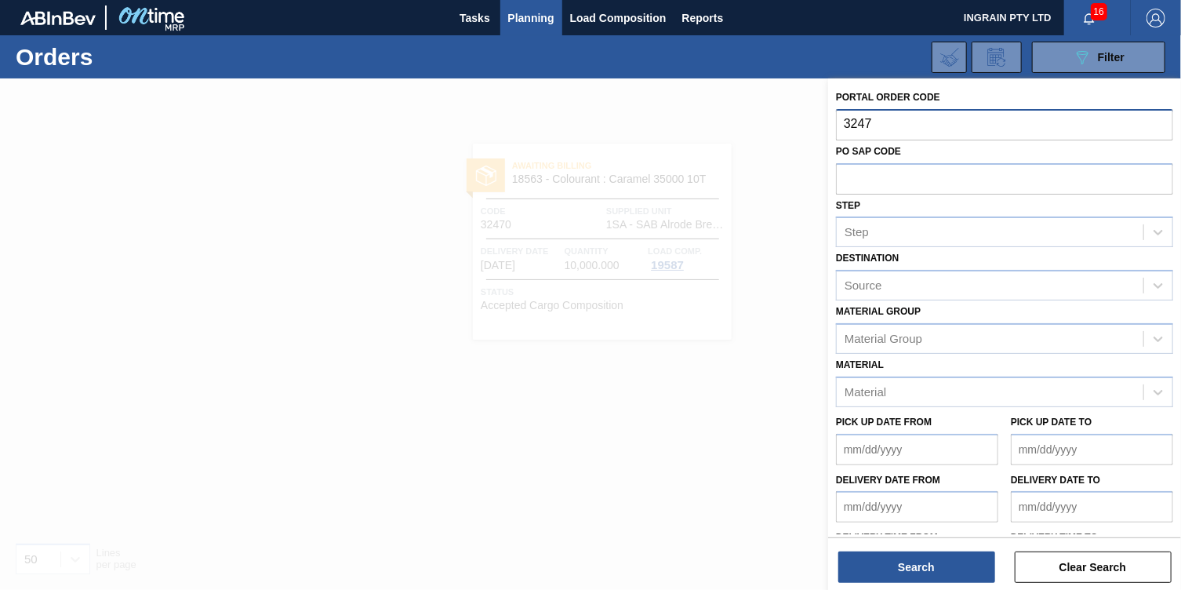
type input "32473"
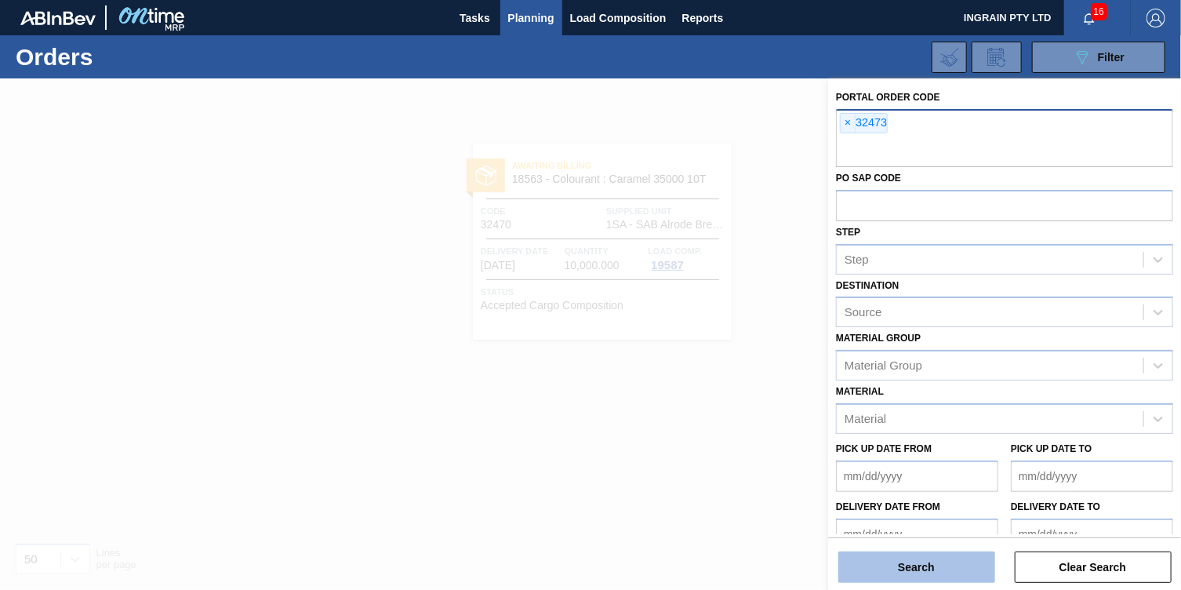
click at [952, 561] on button "Search" at bounding box center [916, 566] width 157 height 31
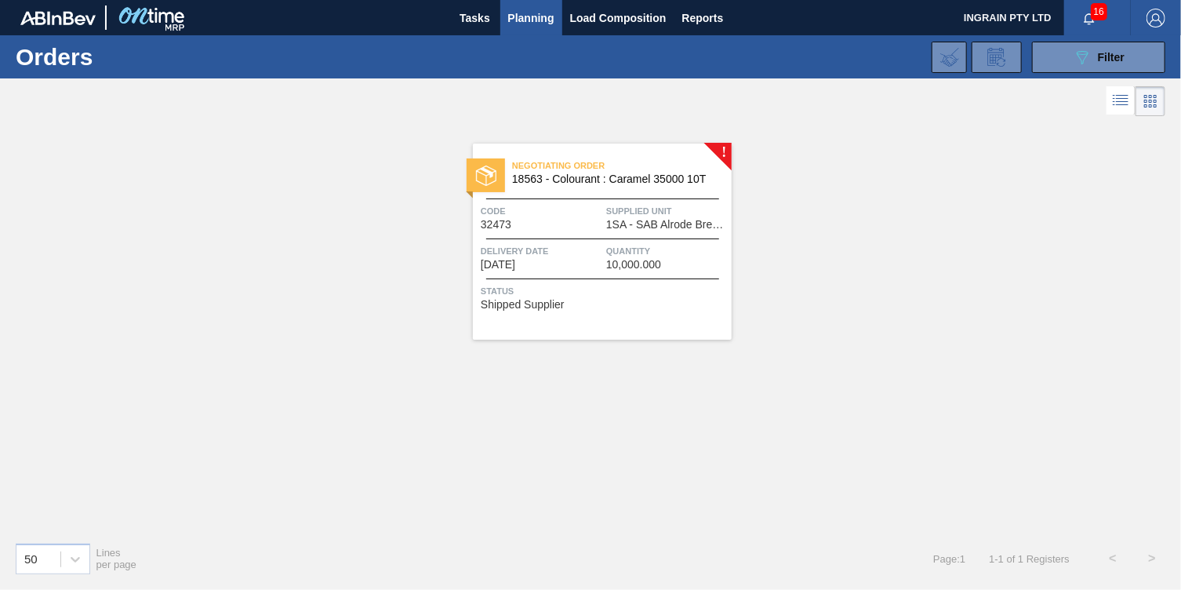
click at [679, 212] on span "Supplied Unit" at bounding box center [667, 211] width 122 height 16
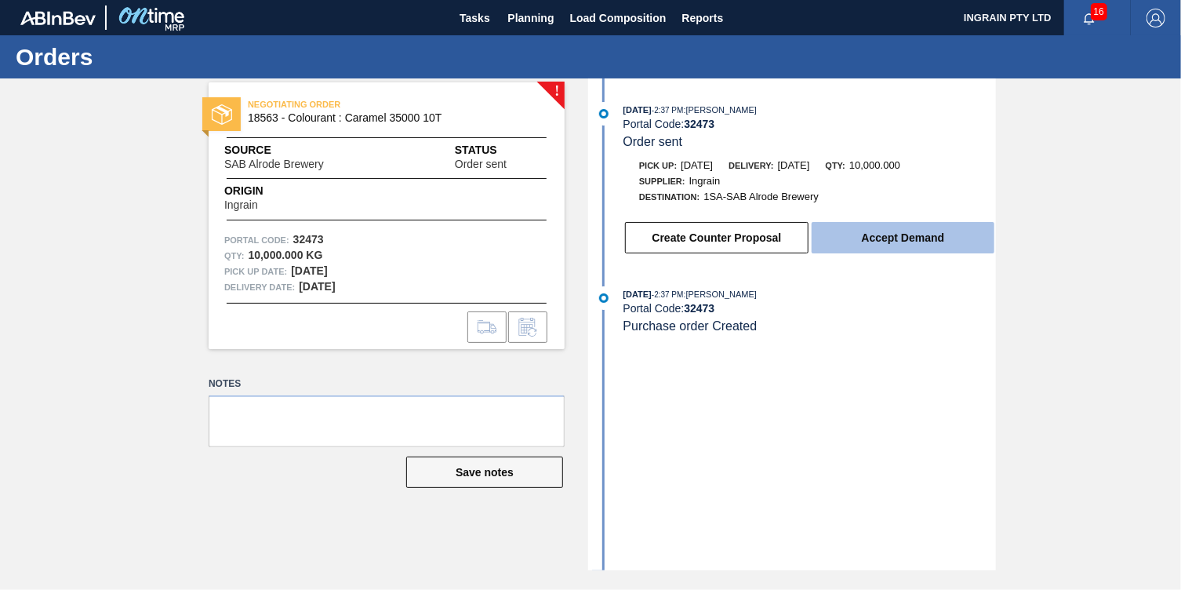
click at [889, 238] on button "Accept Demand" at bounding box center [902, 237] width 183 height 31
